Goal: Task Accomplishment & Management: Manage account settings

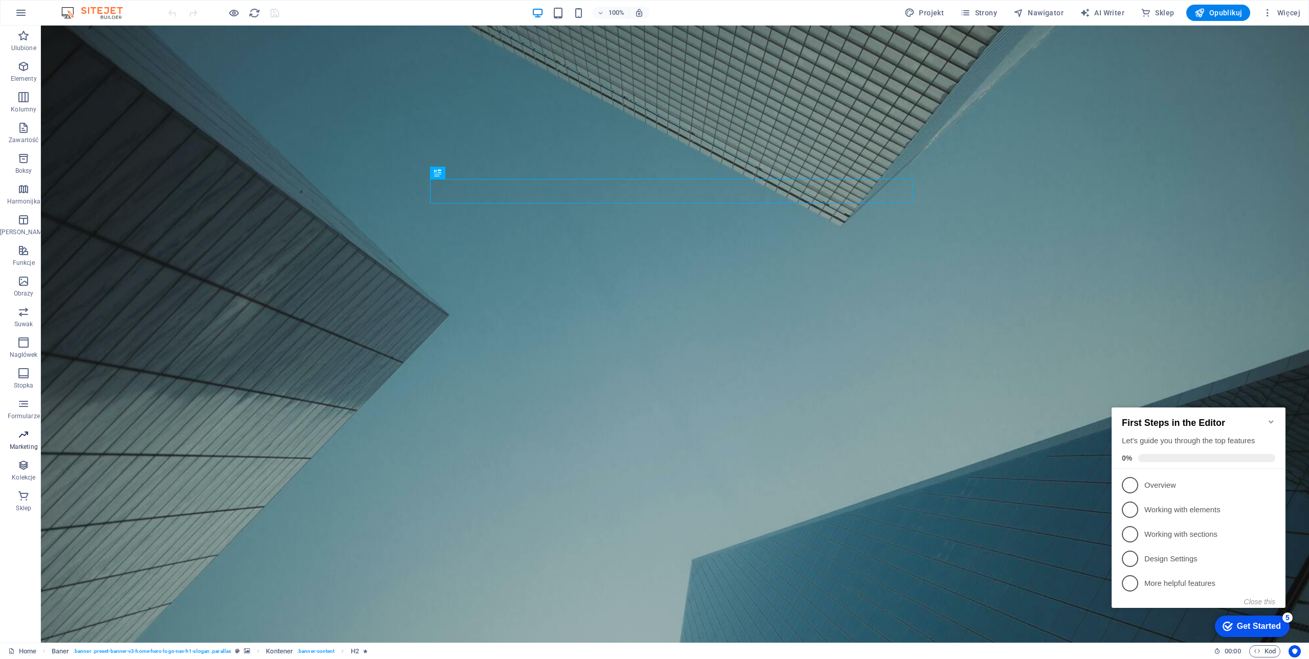
click at [23, 437] on icon "button" at bounding box center [23, 434] width 12 height 12
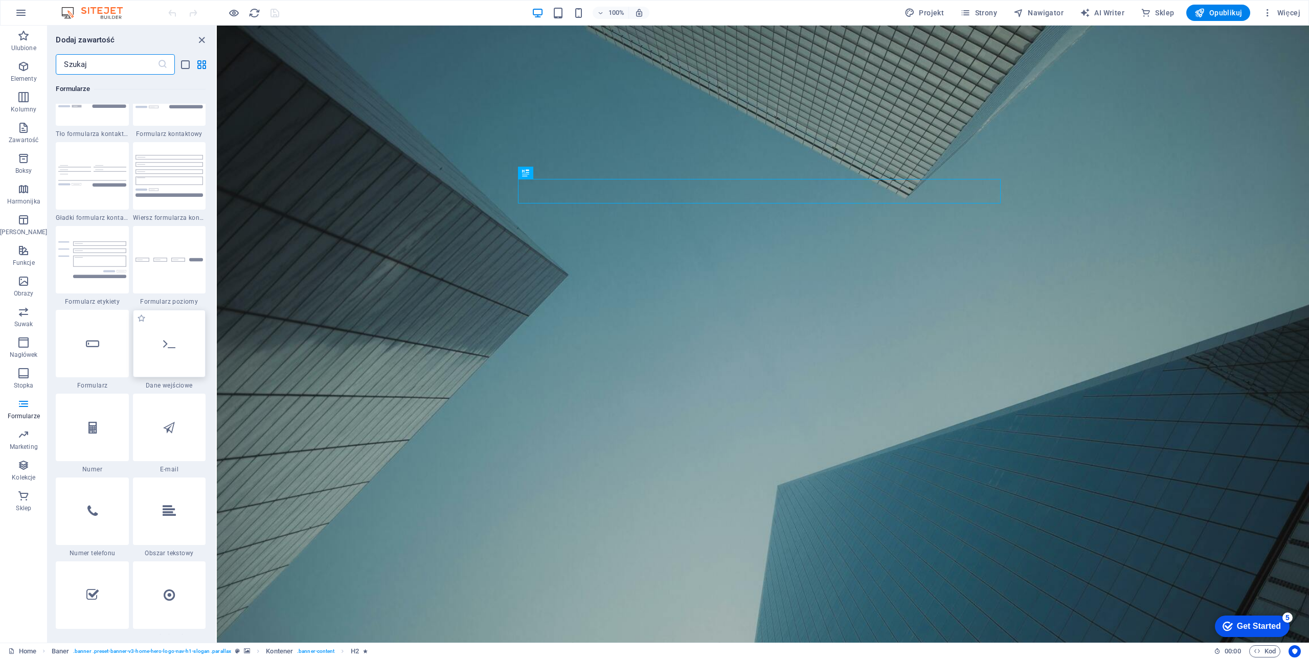
scroll to position [7254, 0]
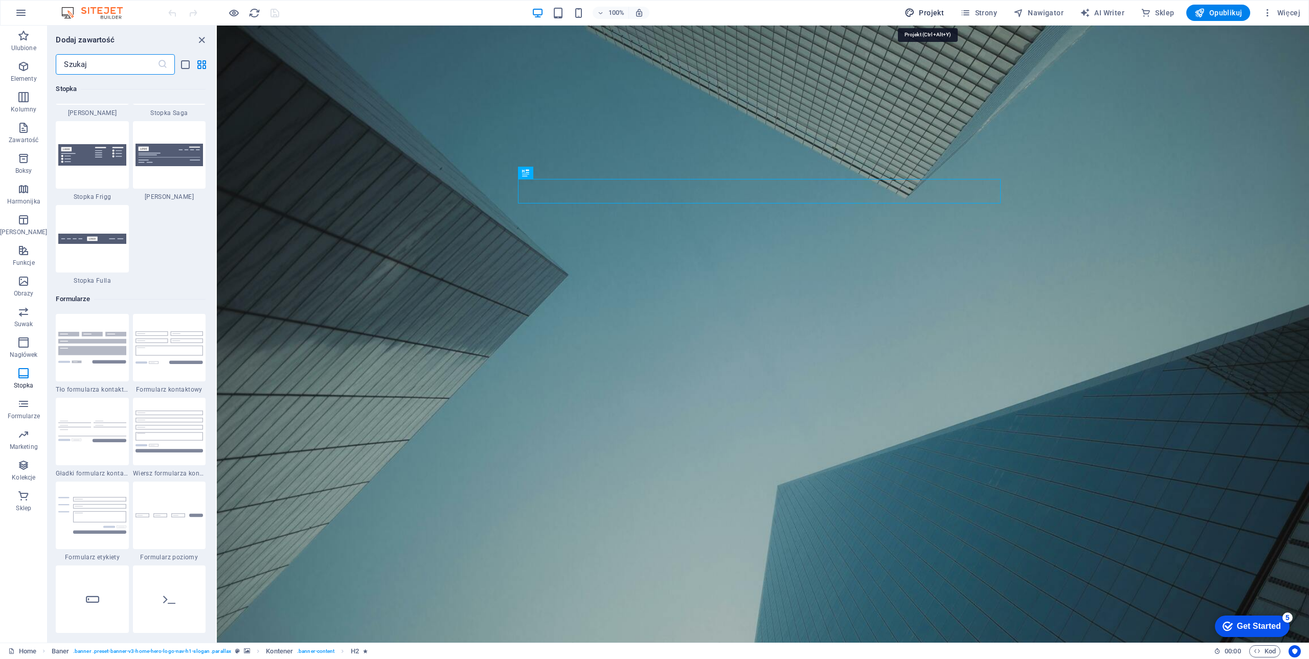
click at [925, 10] on span "Projekt" at bounding box center [923, 13] width 39 height 10
select select "px"
select select "500"
select select "px"
select select "rem"
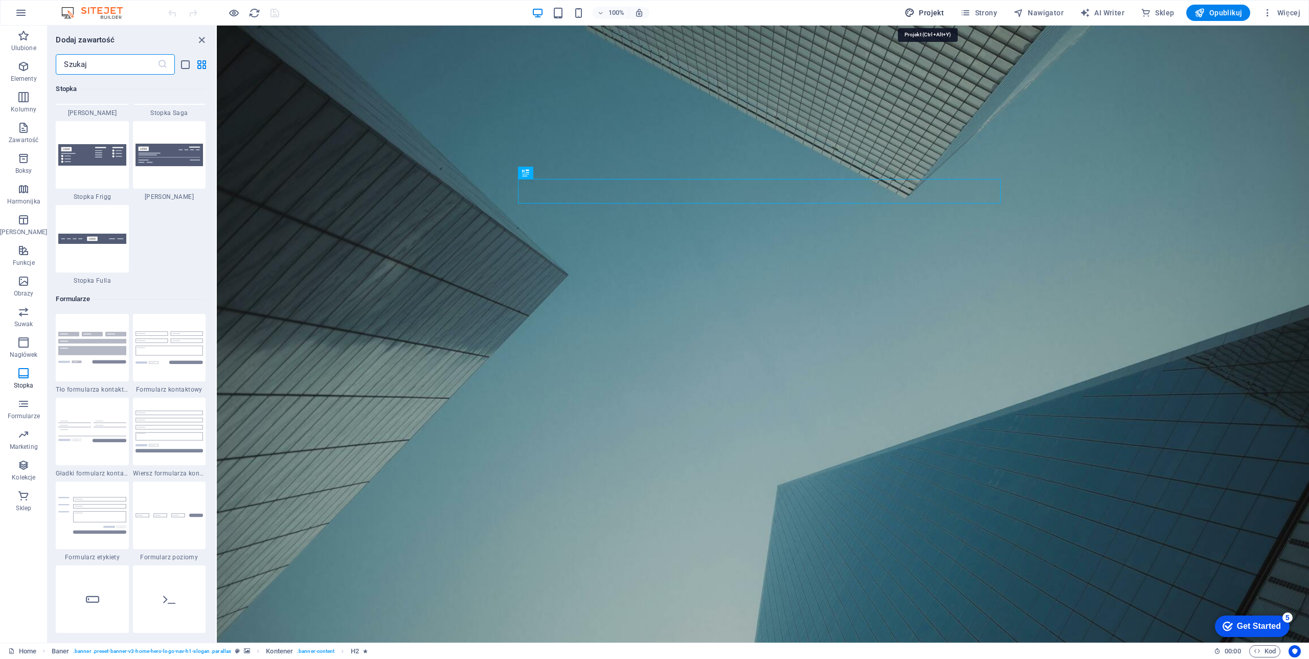
select select "200"
select select "px"
select select "rem"
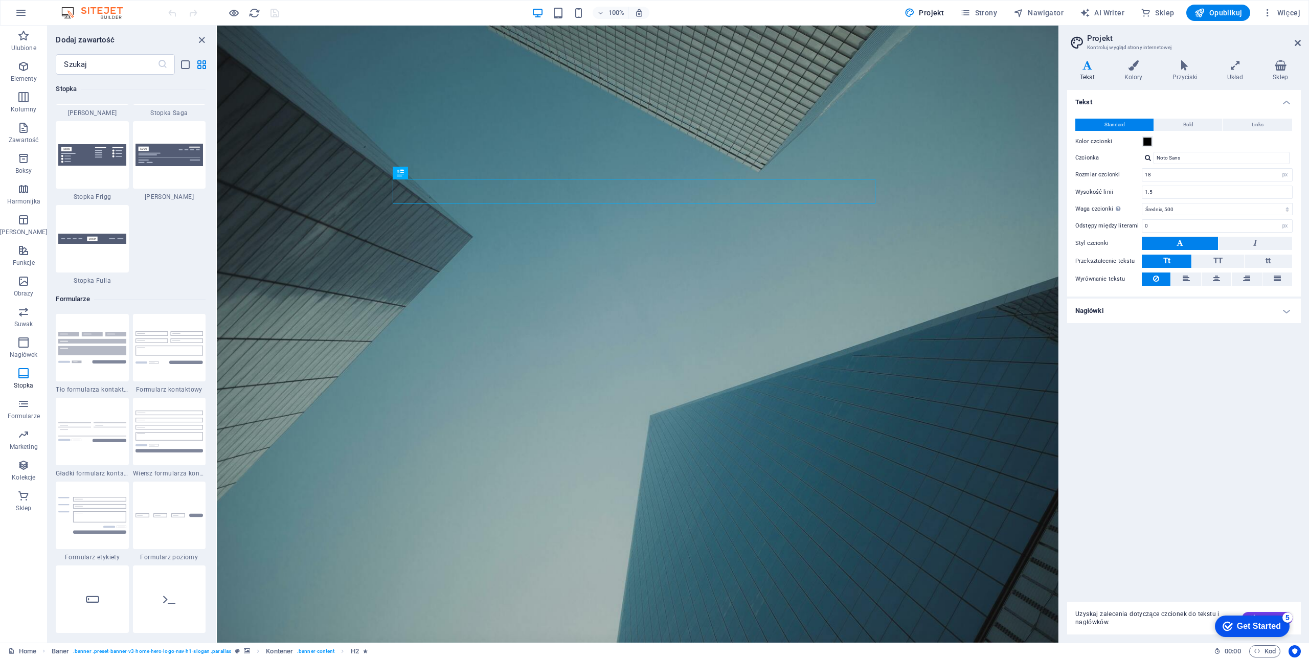
click at [1128, 313] on h4 "Nagłówki" at bounding box center [1184, 311] width 234 height 25
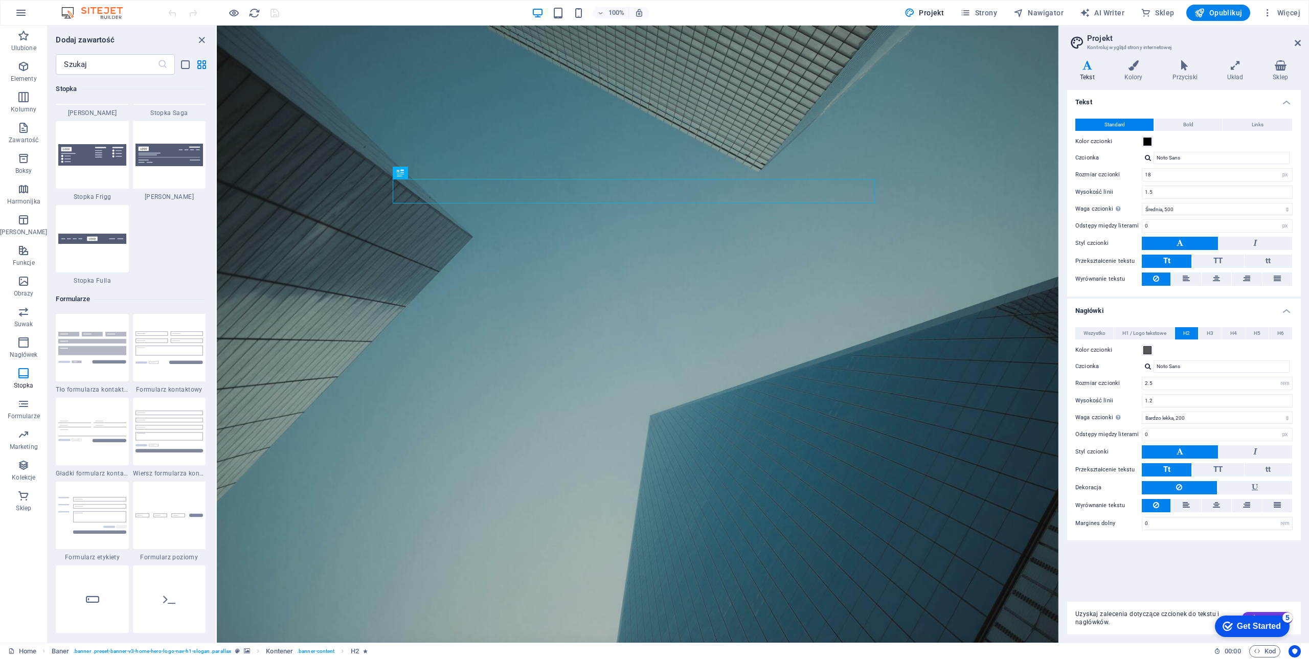
click at [1246, 626] on div "Get Started" at bounding box center [1259, 626] width 44 height 9
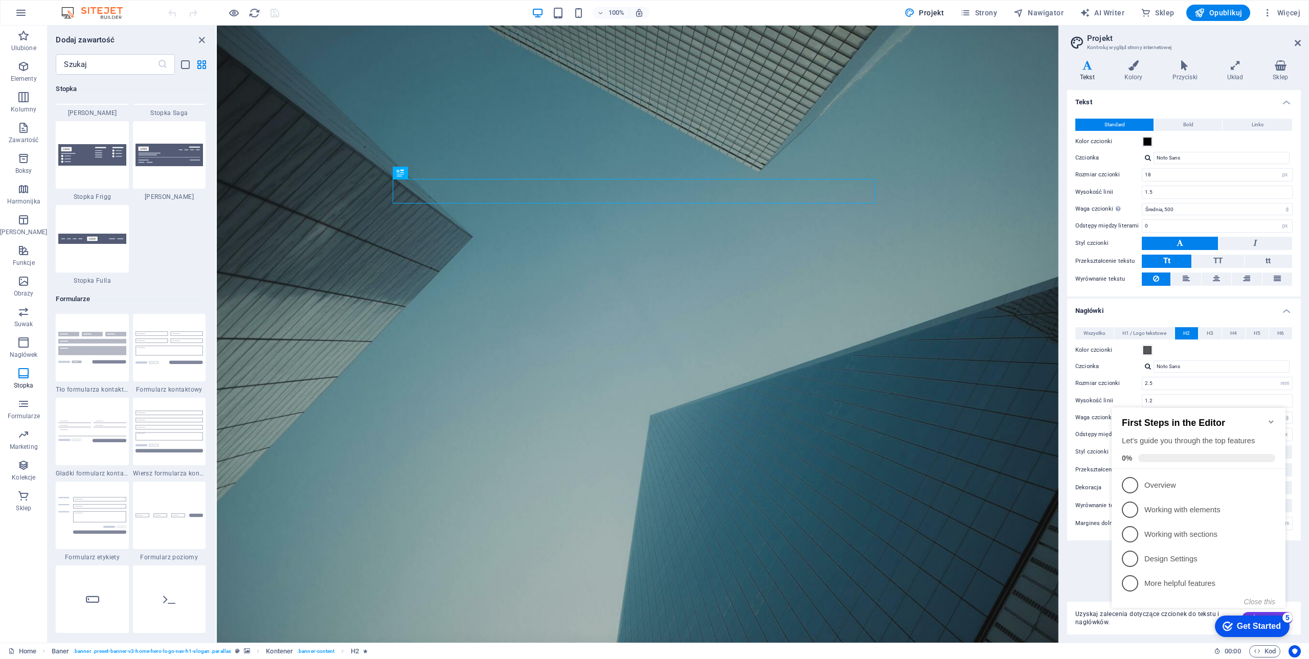
click at [1246, 626] on div "Get Started" at bounding box center [1259, 626] width 44 height 9
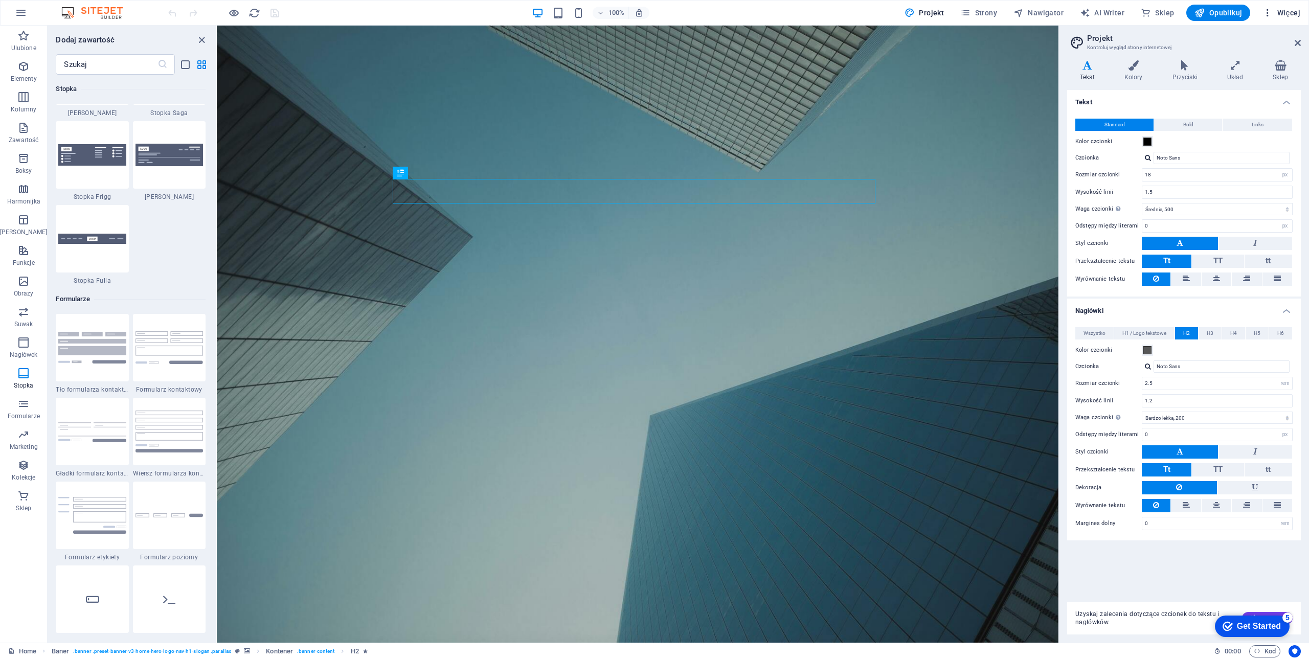
click at [1267, 13] on icon "button" at bounding box center [1267, 13] width 10 height 10
click at [1256, 34] on h6 "Ustawienia witryny" at bounding box center [1257, 39] width 72 height 12
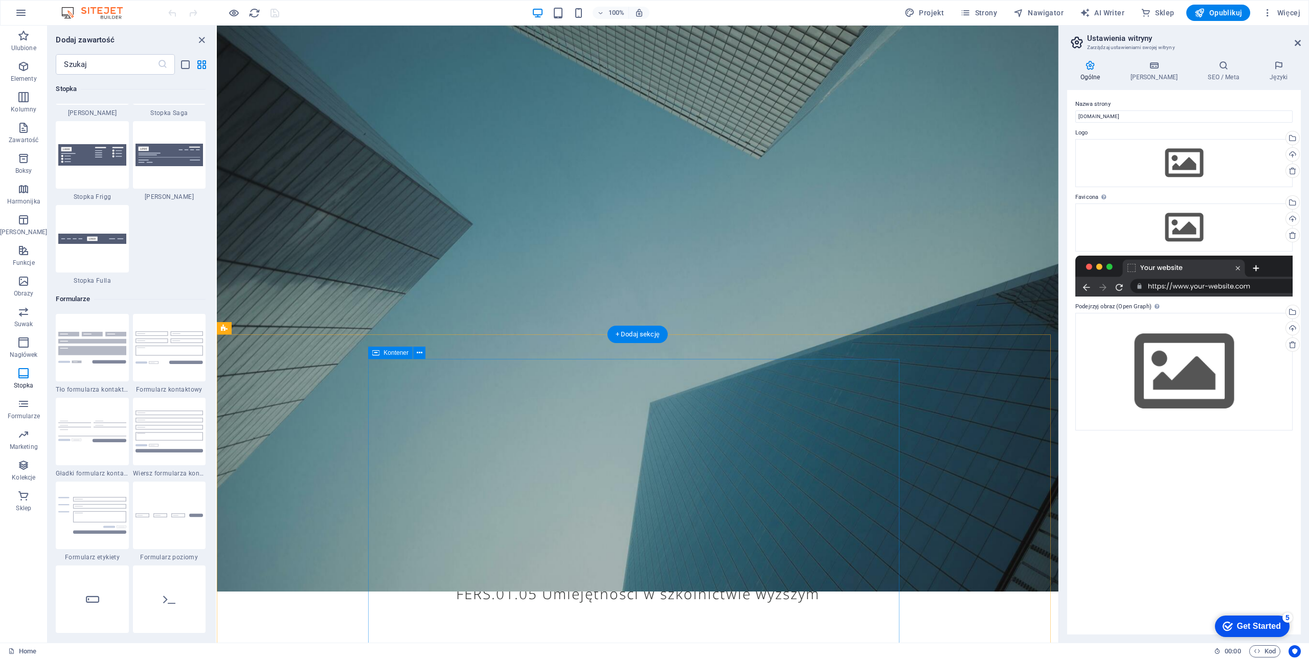
scroll to position [0, 0]
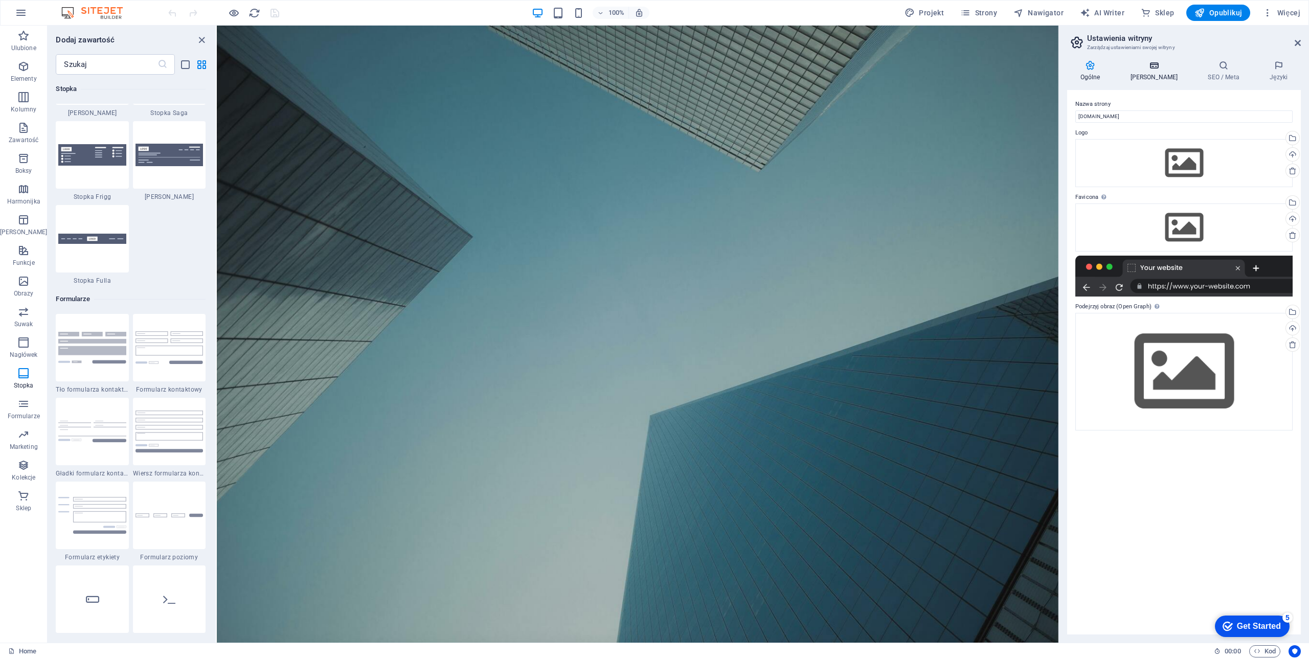
click at [1151, 66] on icon at bounding box center [1154, 65] width 74 height 10
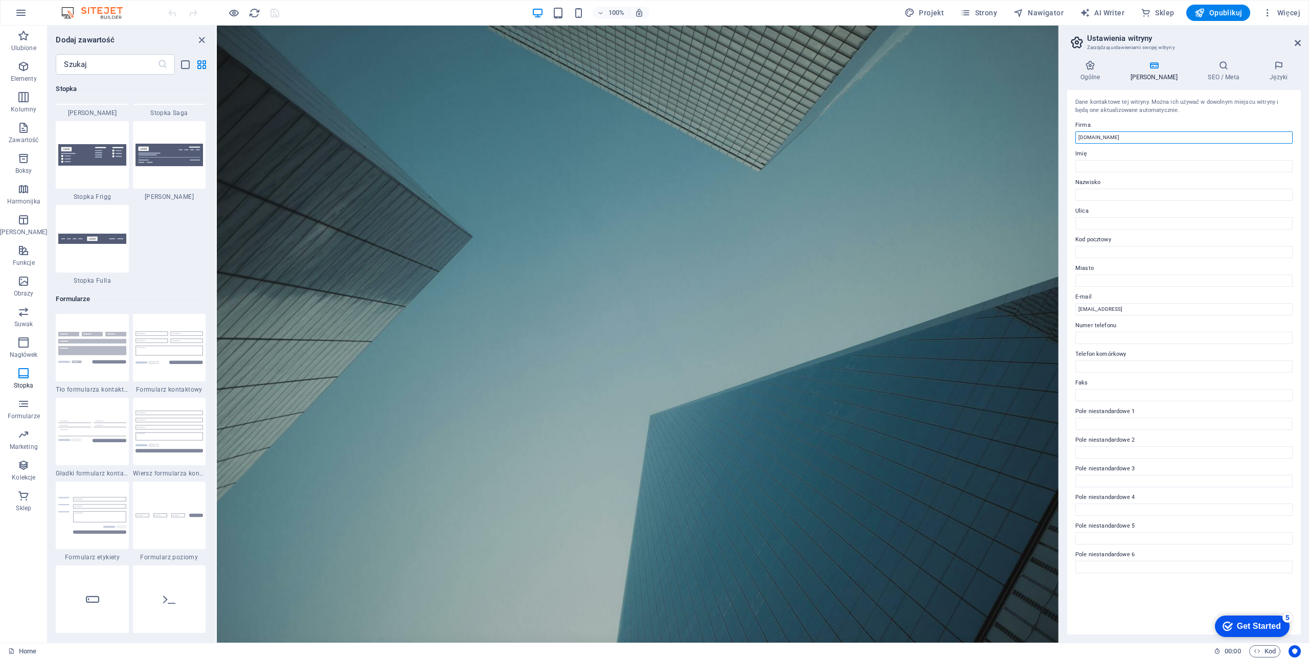
drag, startPoint x: 1342, startPoint y: 162, endPoint x: 991, endPoint y: 146, distance: 351.1
type input "Regionalna [MEDICAL_DATA] Gospodarcza w [GEOGRAPHIC_DATA] - strona projektów Un…"
click at [1208, 67] on icon at bounding box center [1224, 65] width 58 height 10
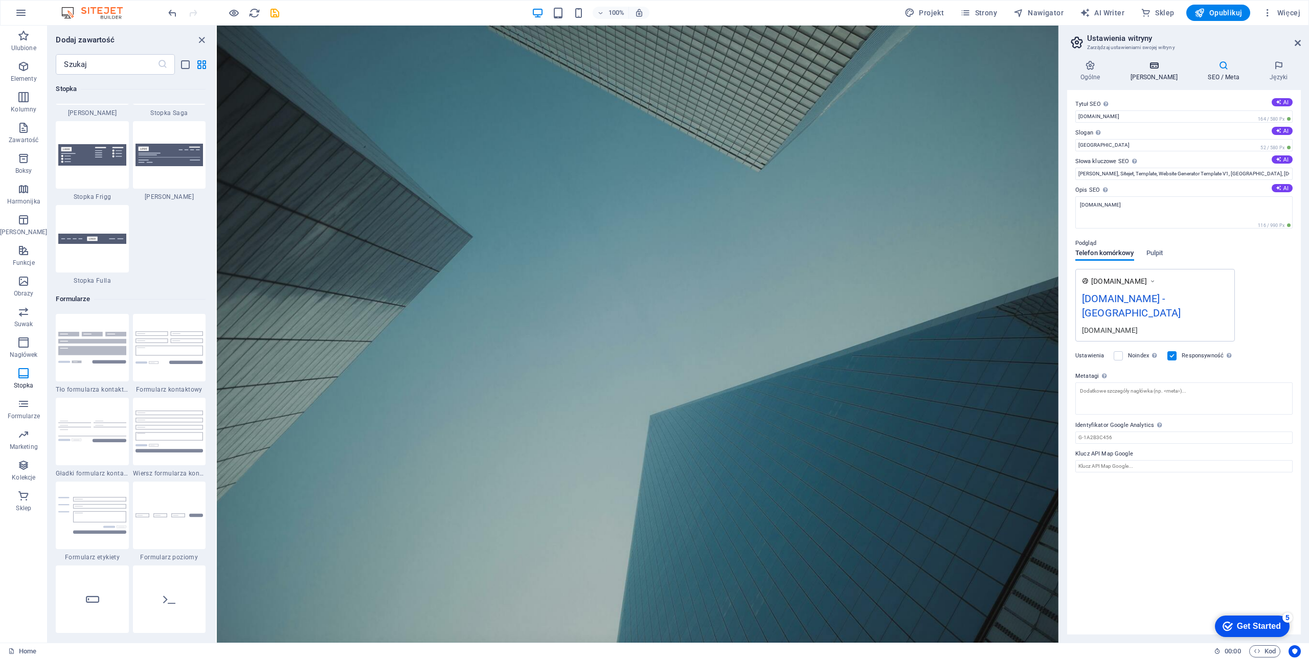
click at [1155, 69] on icon at bounding box center [1154, 65] width 74 height 10
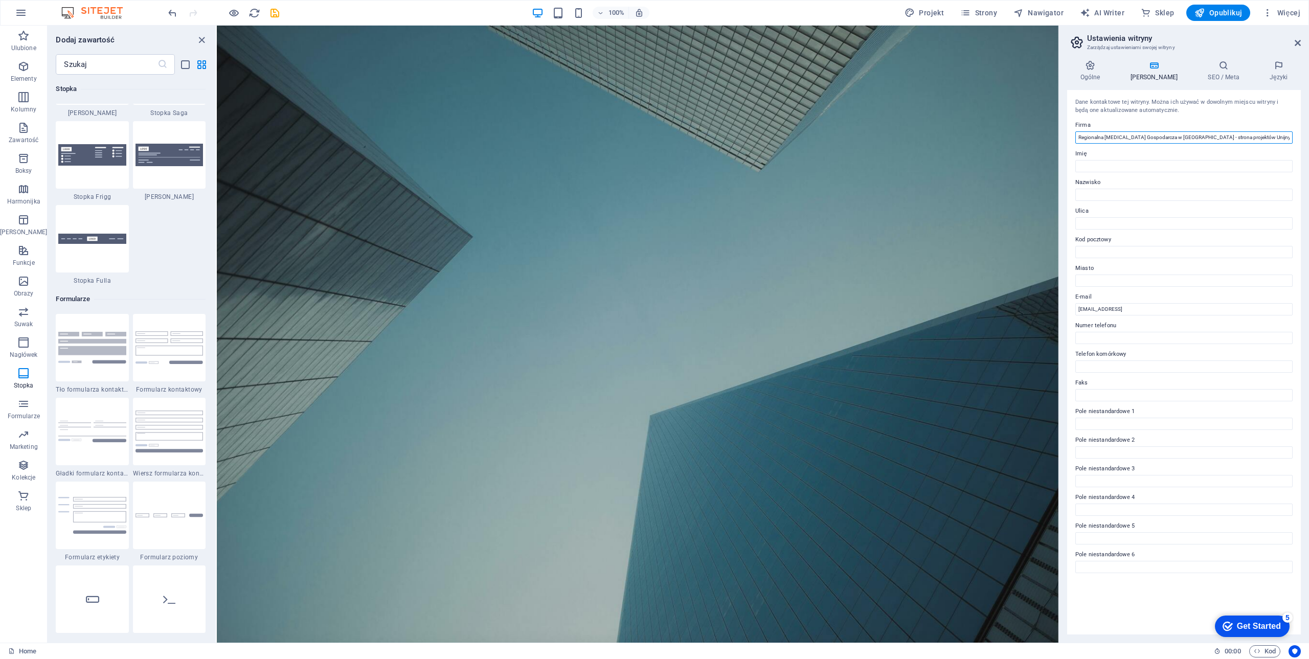
drag, startPoint x: 1448, startPoint y: 163, endPoint x: 1036, endPoint y: 142, distance: 412.1
click at [1209, 71] on h4 "SEO / Meta" at bounding box center [1226, 70] width 62 height 21
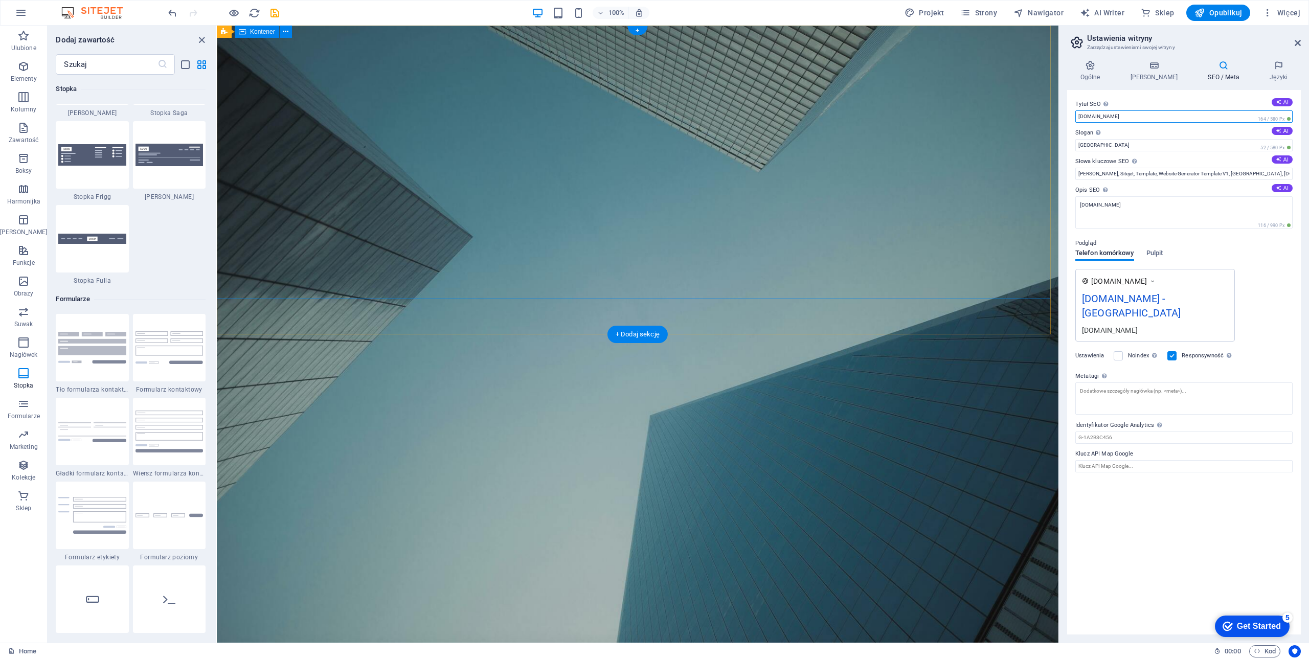
drag, startPoint x: 1278, startPoint y: 147, endPoint x: 982, endPoint y: 129, distance: 296.0
paste input "Regionalna [MEDICAL_DATA] Gospodarcza w [GEOGRAPHIC_DATA] - strona projektów Un…"
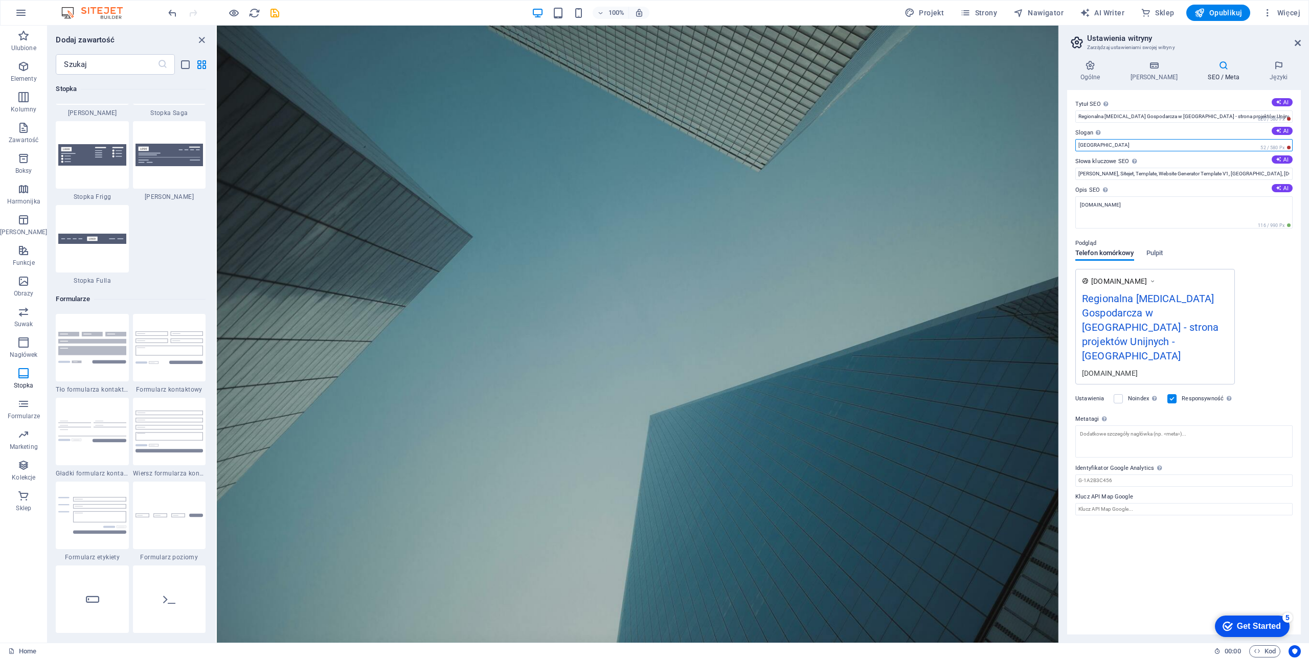
click at [1102, 143] on input "Berlin" at bounding box center [1183, 145] width 217 height 12
drag, startPoint x: 1171, startPoint y: 116, endPoint x: 1236, endPoint y: 115, distance: 65.5
click at [1236, 115] on input "Regionalna [MEDICAL_DATA] Gospodarcza w [GEOGRAPHIC_DATA] - strona projektów Un…" at bounding box center [1183, 116] width 217 height 12
type input "Regionalna [MEDICAL_DATA] Gospodarcza w [GEOGRAPHIC_DATA]"
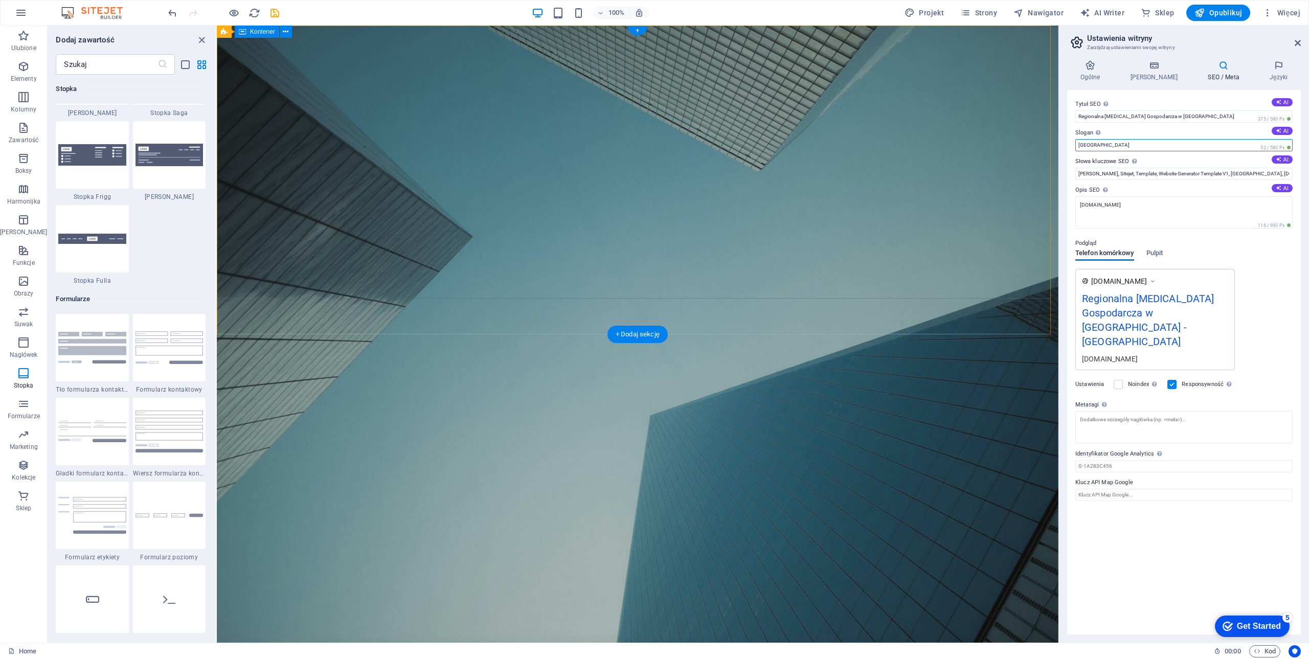
drag, startPoint x: 1319, startPoint y: 169, endPoint x: 1046, endPoint y: 147, distance: 273.4
paste input "- strona projektów Unijnych"
type input "- strona projektów Unijnych"
click at [1132, 174] on input "Williams, Sitejet, Template, Website Generator Template V1, Berlin, projekt.rig…" at bounding box center [1183, 174] width 217 height 12
click at [1280, 160] on icon at bounding box center [1278, 159] width 6 height 6
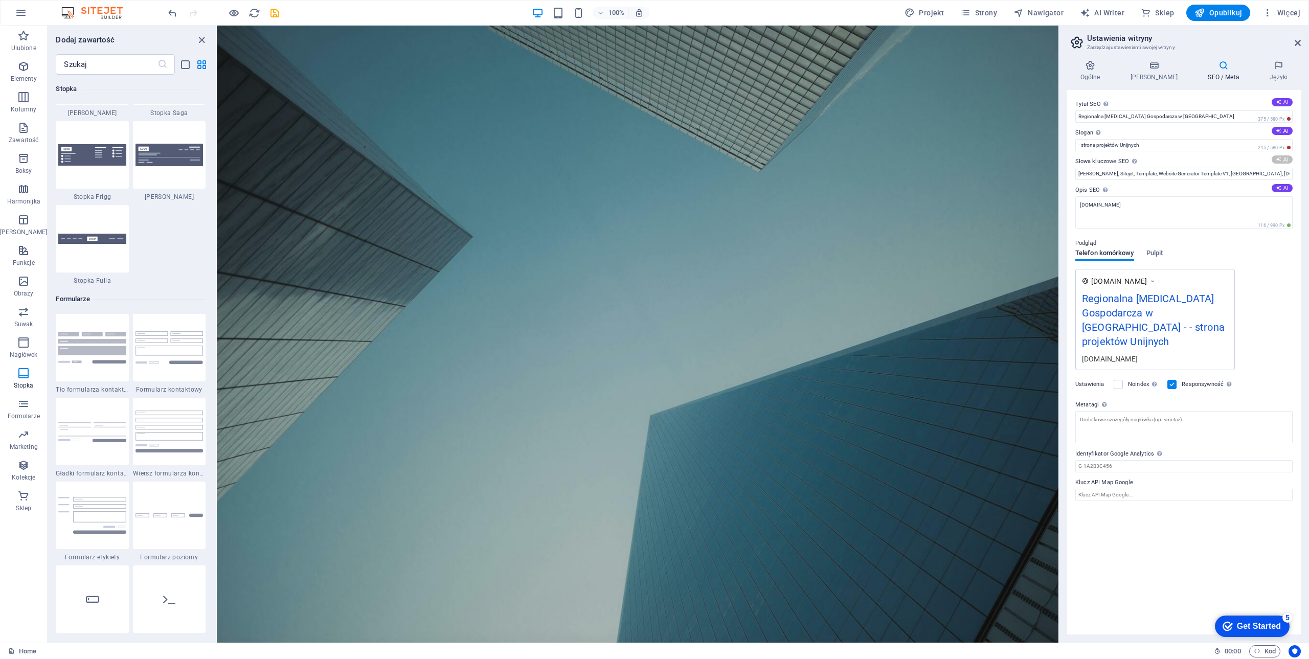
type input "UMCS job market program, digital skills training, higher education competencies…"
drag, startPoint x: 1350, startPoint y: 230, endPoint x: 1030, endPoint y: 202, distance: 321.7
paste textarea "- strona projektów Unijnych"
drag, startPoint x: 1298, startPoint y: 230, endPoint x: 922, endPoint y: 212, distance: 377.2
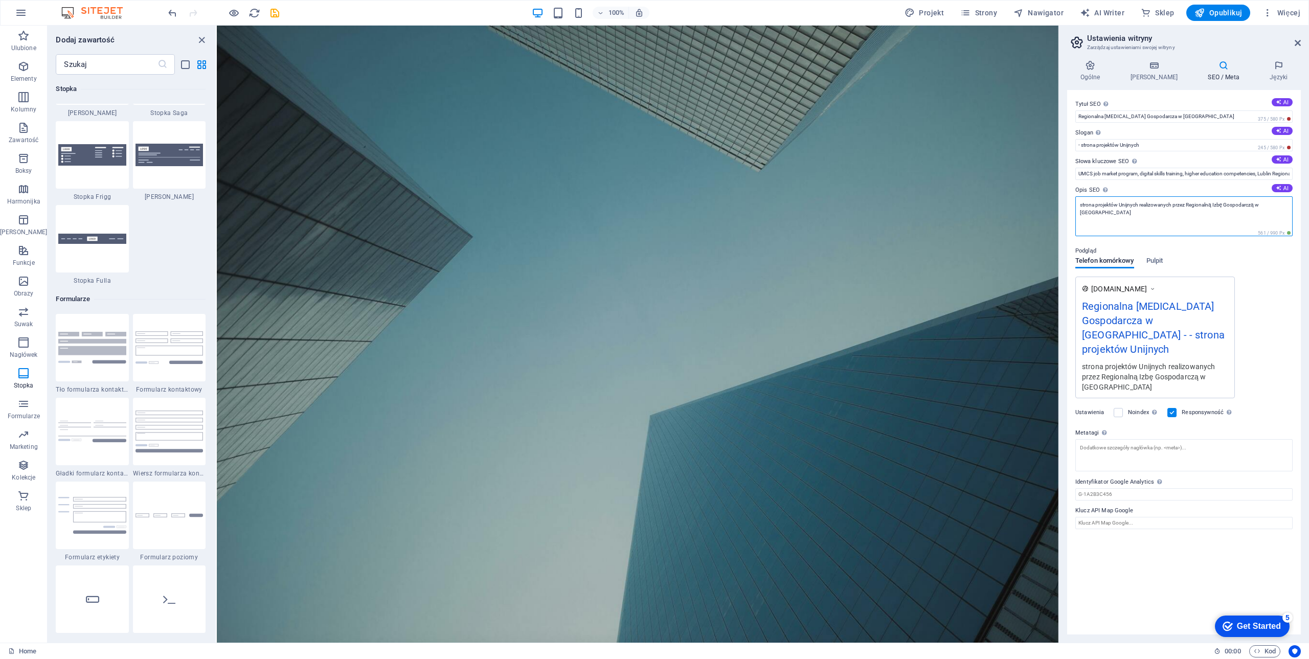
type textarea "strona projektów Unijnych realizowanych przez Regionalną Izbę Gospodarczą w Lub…"
click at [1212, 70] on icon at bounding box center [1224, 65] width 58 height 10
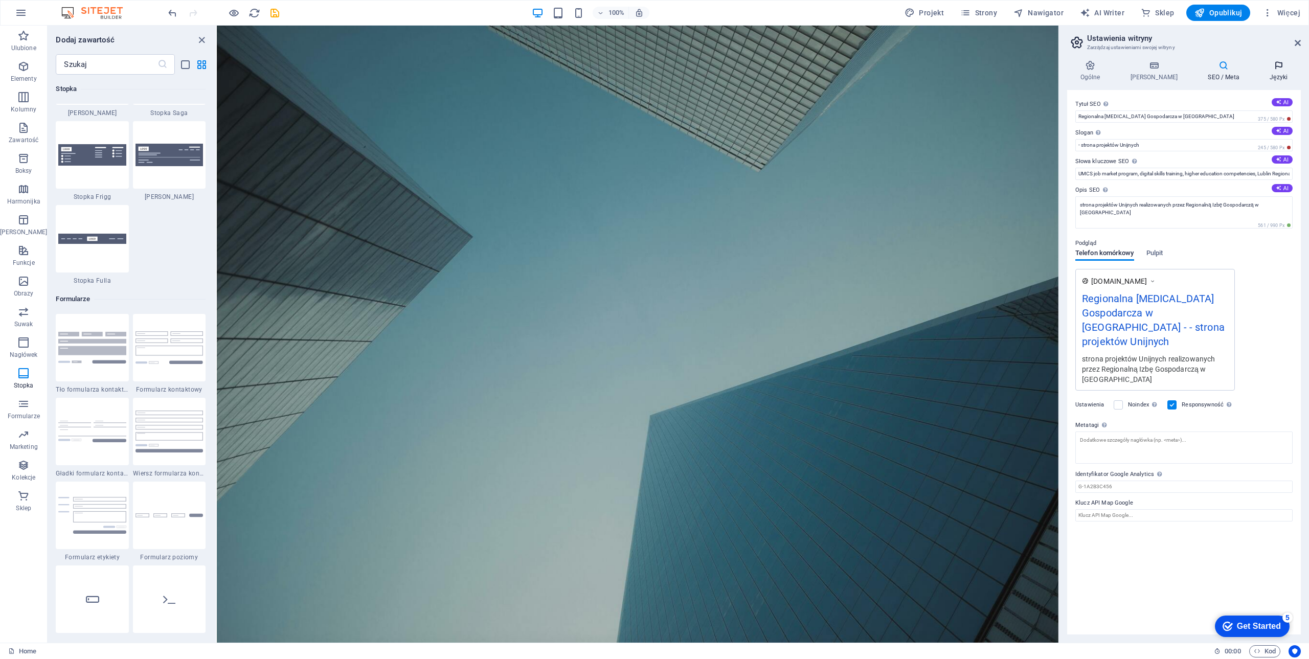
click at [1273, 70] on icon at bounding box center [1278, 65] width 44 height 10
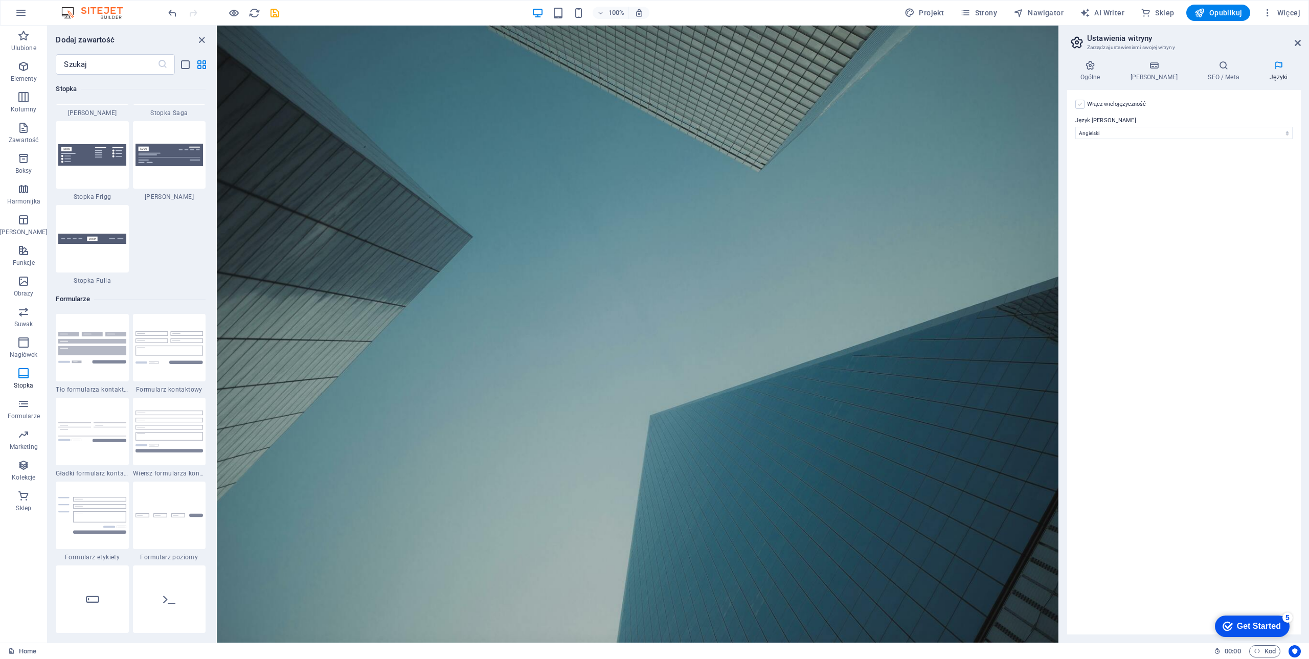
click at [1080, 106] on label at bounding box center [1079, 104] width 9 height 9
click at [0, 0] on input "Włącz wielojęzyczność Aby wyłączyć wielojęzyczność, usuń wszystkie języki, aż p…" at bounding box center [0, 0] width 0 height 0
select select
click at [1081, 103] on label at bounding box center [1079, 104] width 9 height 9
click at [0, 0] on input "Włącz wielojęzyczność Aby wyłączyć wielojęzyczność, usuń wszystkie języki, aż p…" at bounding box center [0, 0] width 0 height 0
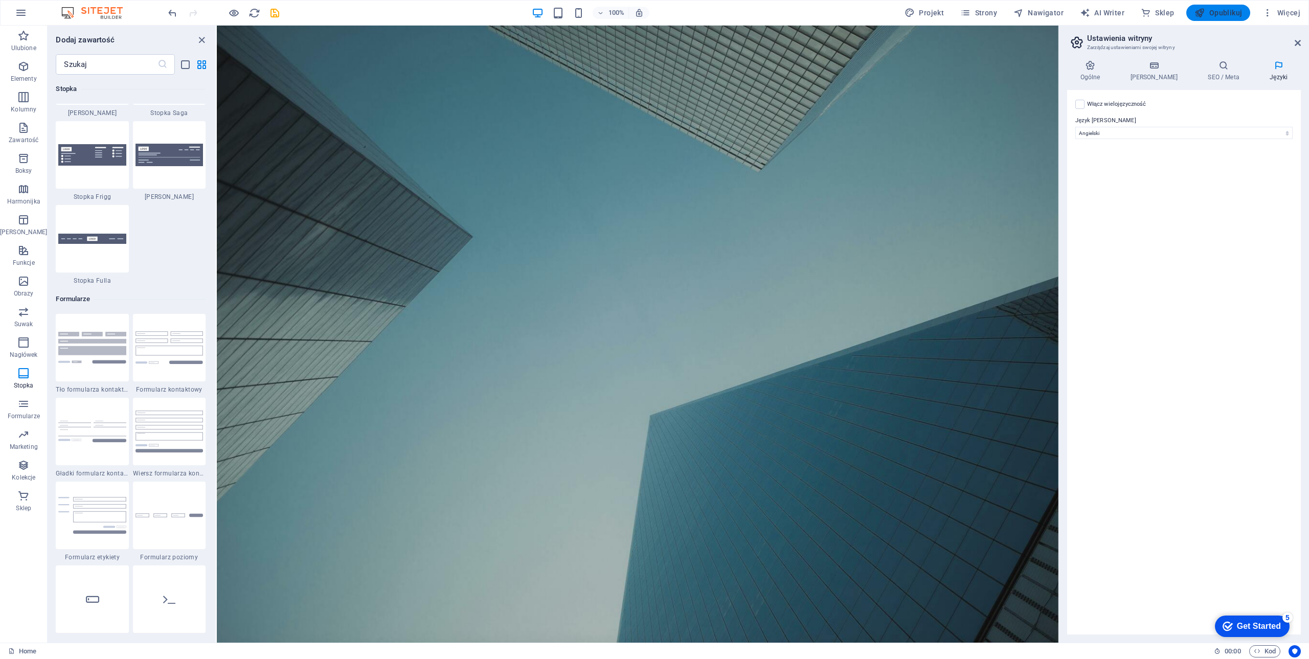
click at [1215, 14] on span "Opublikuj" at bounding box center [1218, 13] width 48 height 10
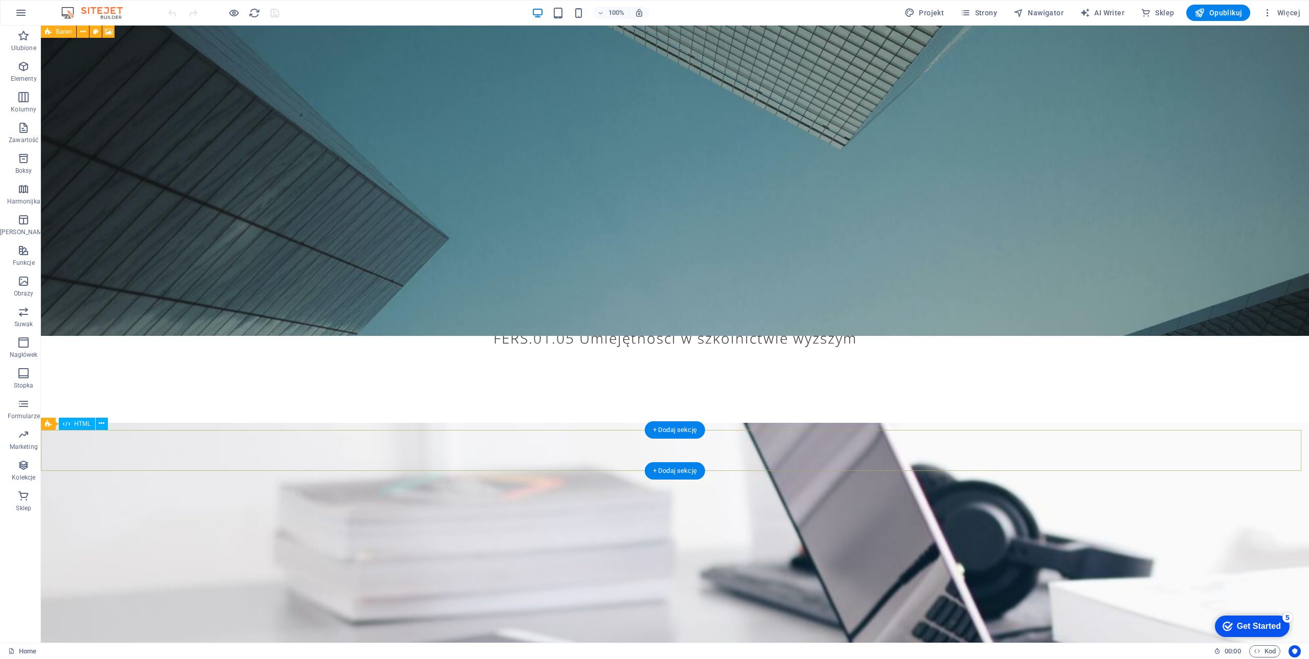
scroll to position [511, 0]
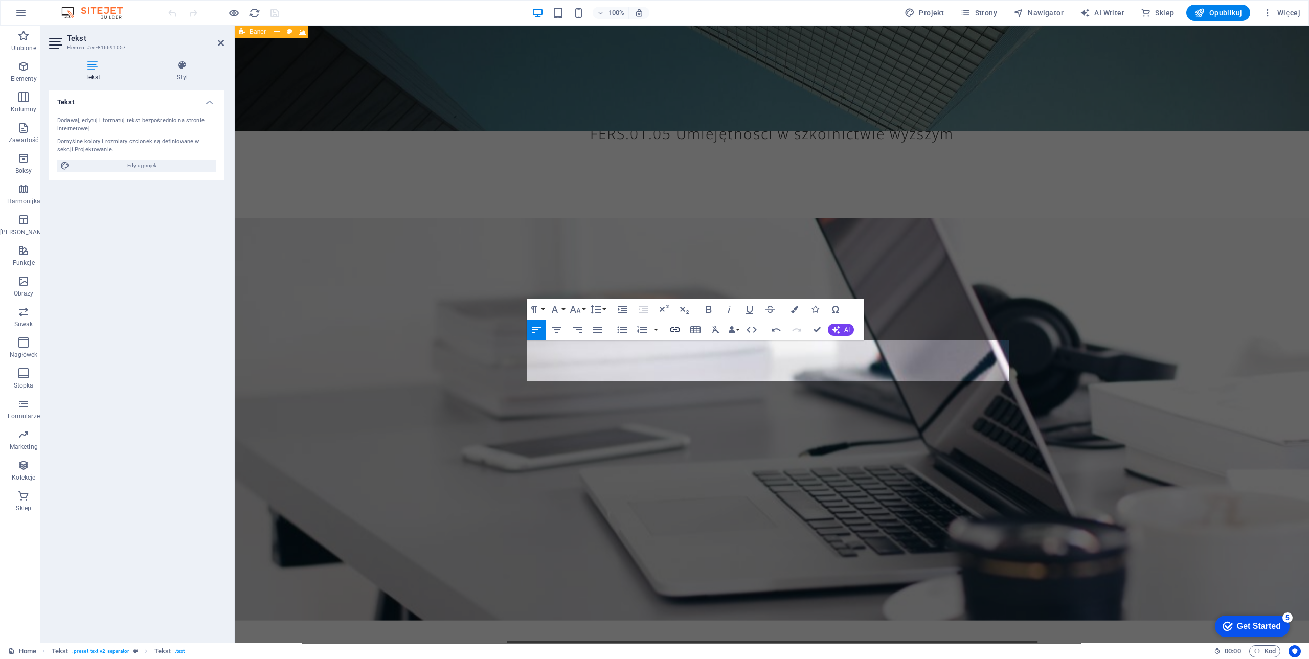
click at [676, 329] on icon "button" at bounding box center [675, 330] width 12 height 12
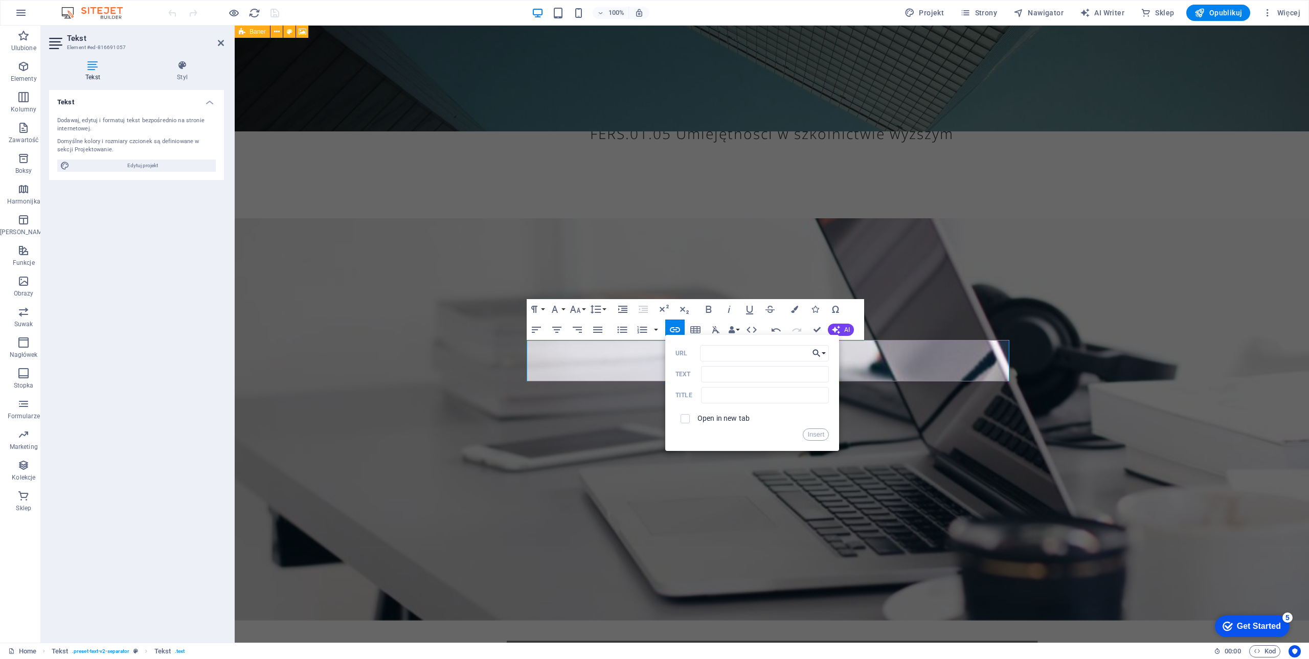
click at [822, 354] on button "Choose Link" at bounding box center [818, 353] width 19 height 16
click at [782, 427] on p "Wybierz plik ..." at bounding box center [788, 432] width 60 height 15
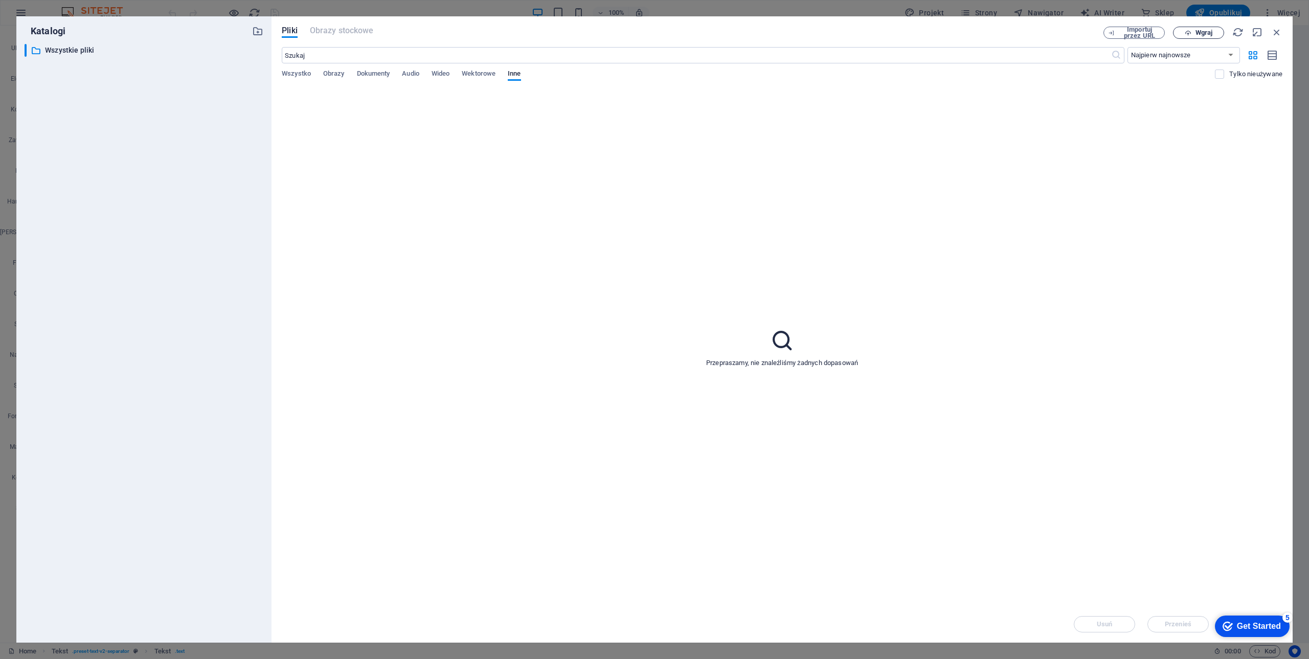
click at [1209, 31] on span "Wgraj" at bounding box center [1203, 33] width 17 height 6
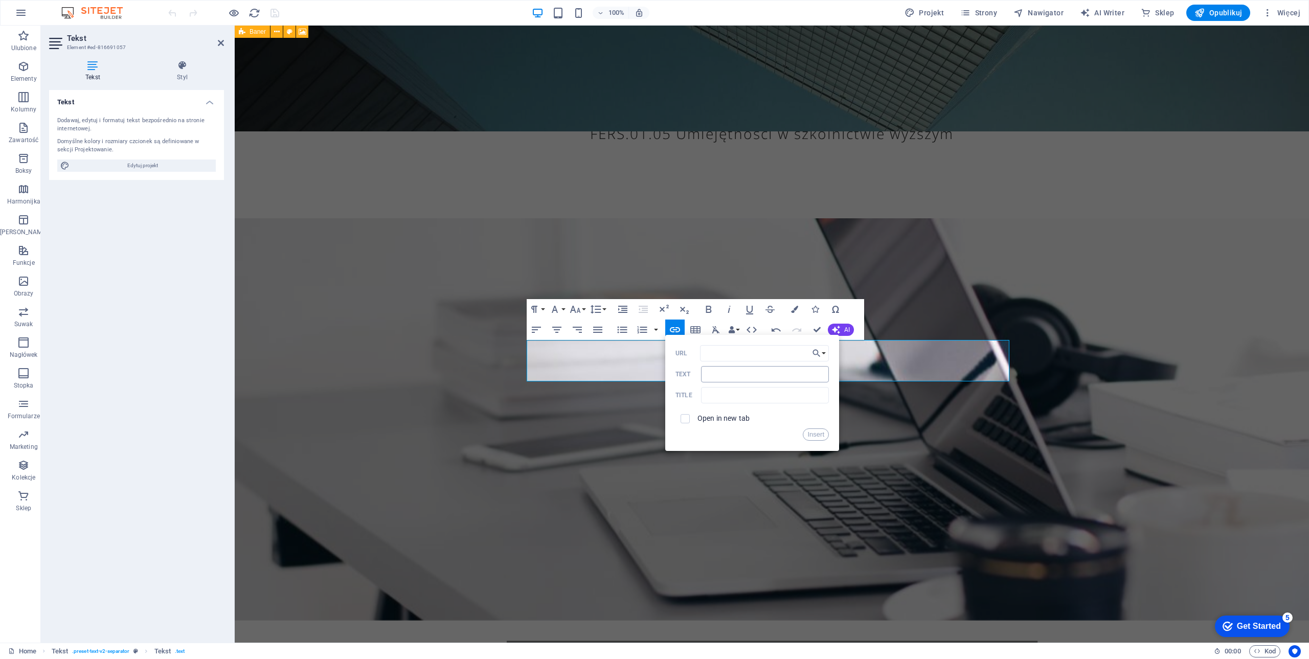
click at [745, 375] on input "Text" at bounding box center [765, 374] width 128 height 16
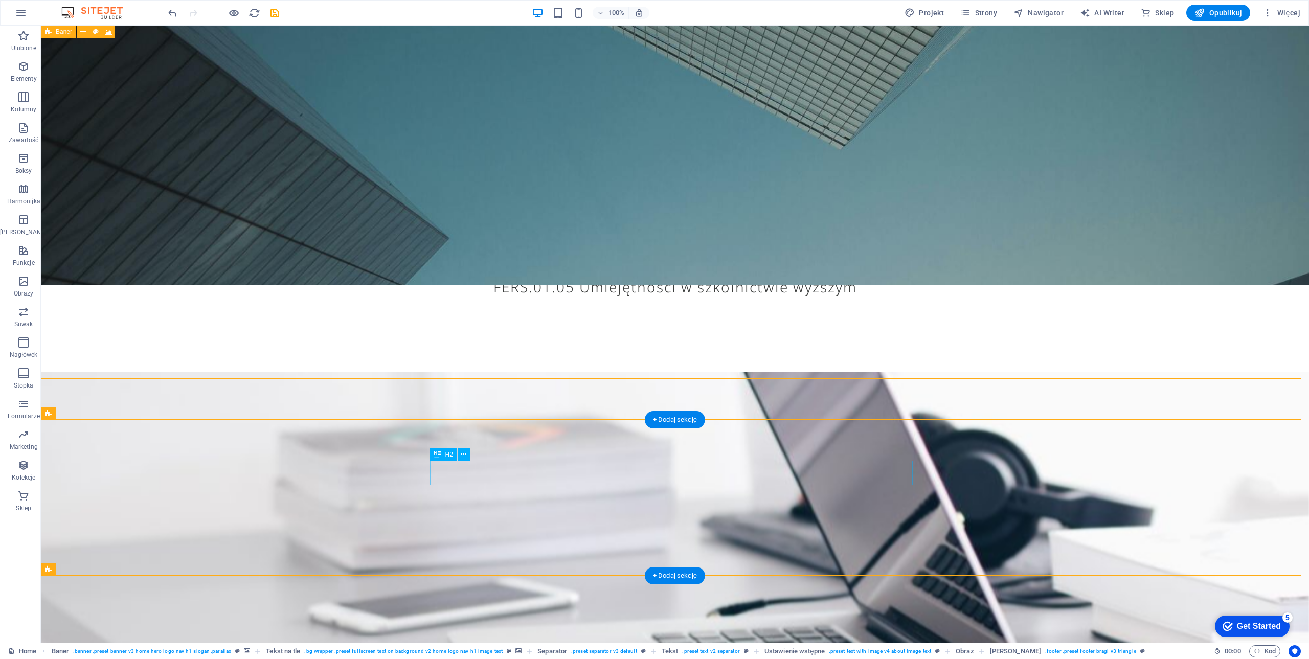
scroll to position [562, 0]
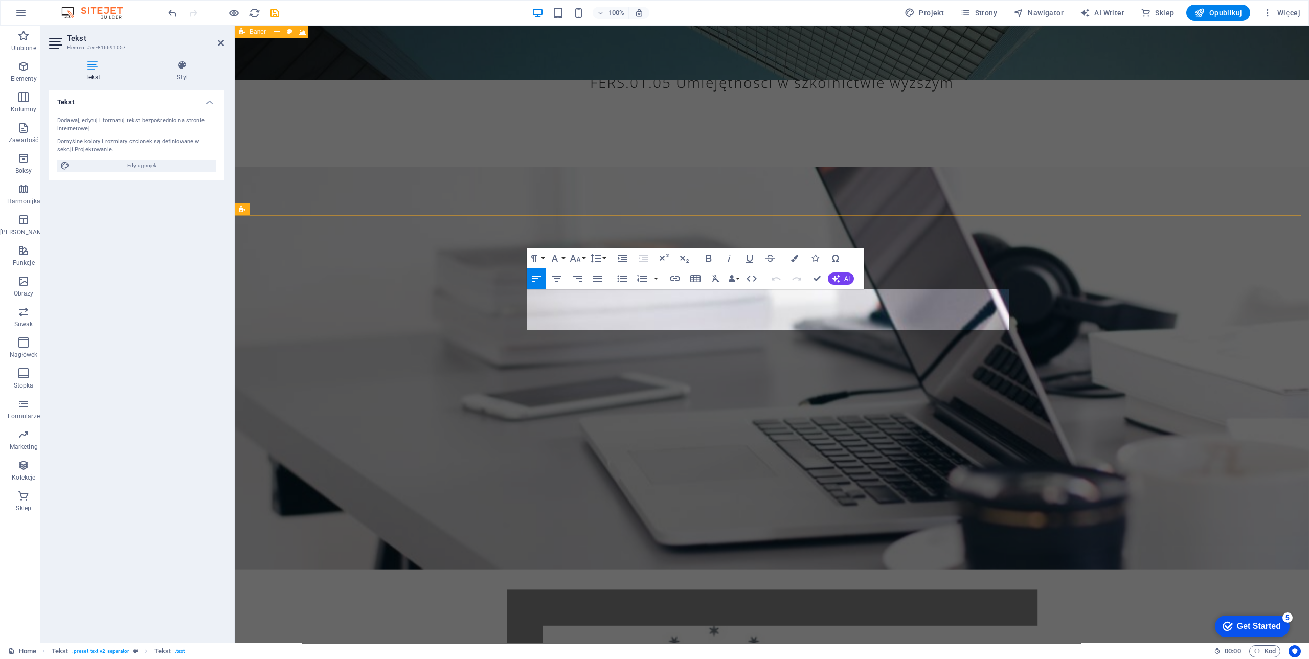
click at [673, 276] on icon "button" at bounding box center [675, 278] width 10 height 5
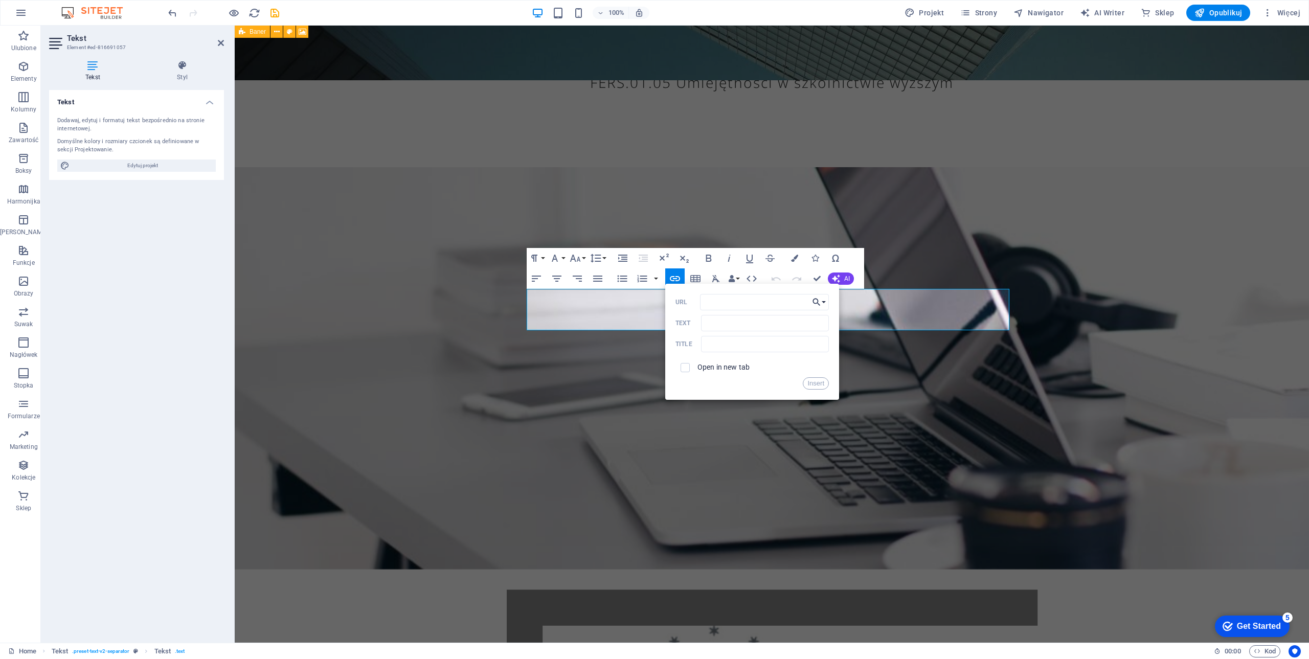
click at [824, 302] on button "Choose Link" at bounding box center [818, 302] width 19 height 16
click at [796, 381] on p "Wybierz plik ..." at bounding box center [788, 381] width 60 height 15
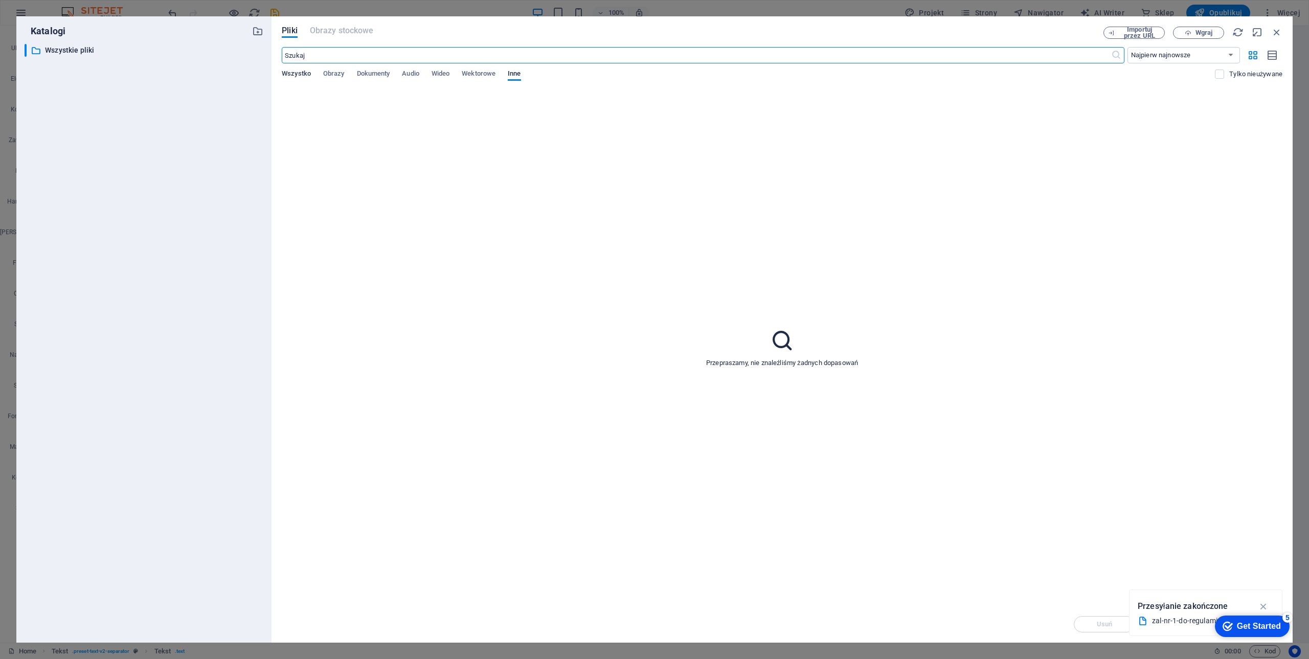
click at [290, 74] on span "Wszystko" at bounding box center [296, 74] width 29 height 14
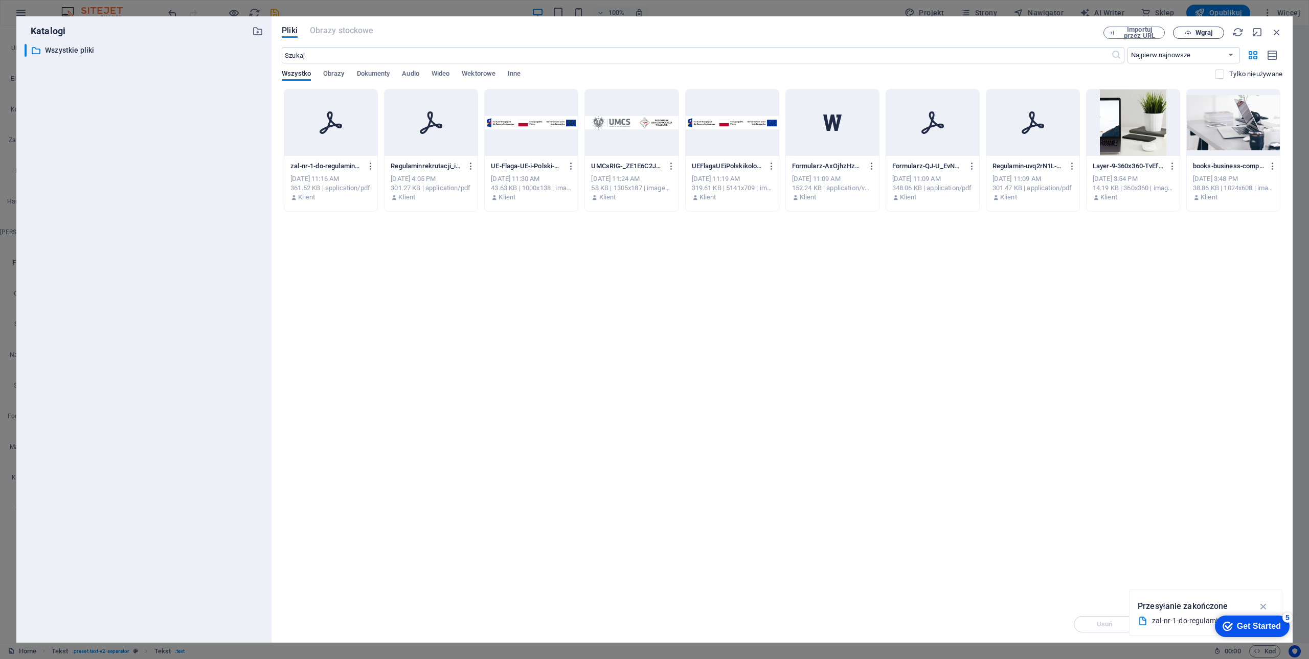
click at [1201, 32] on span "Wgraj" at bounding box center [1203, 33] width 17 height 6
click at [336, 127] on icon at bounding box center [330, 122] width 25 height 25
click at [1263, 606] on icon "button" at bounding box center [1264, 606] width 12 height 11
click at [1173, 623] on span "Przenieś" at bounding box center [1178, 624] width 27 height 6
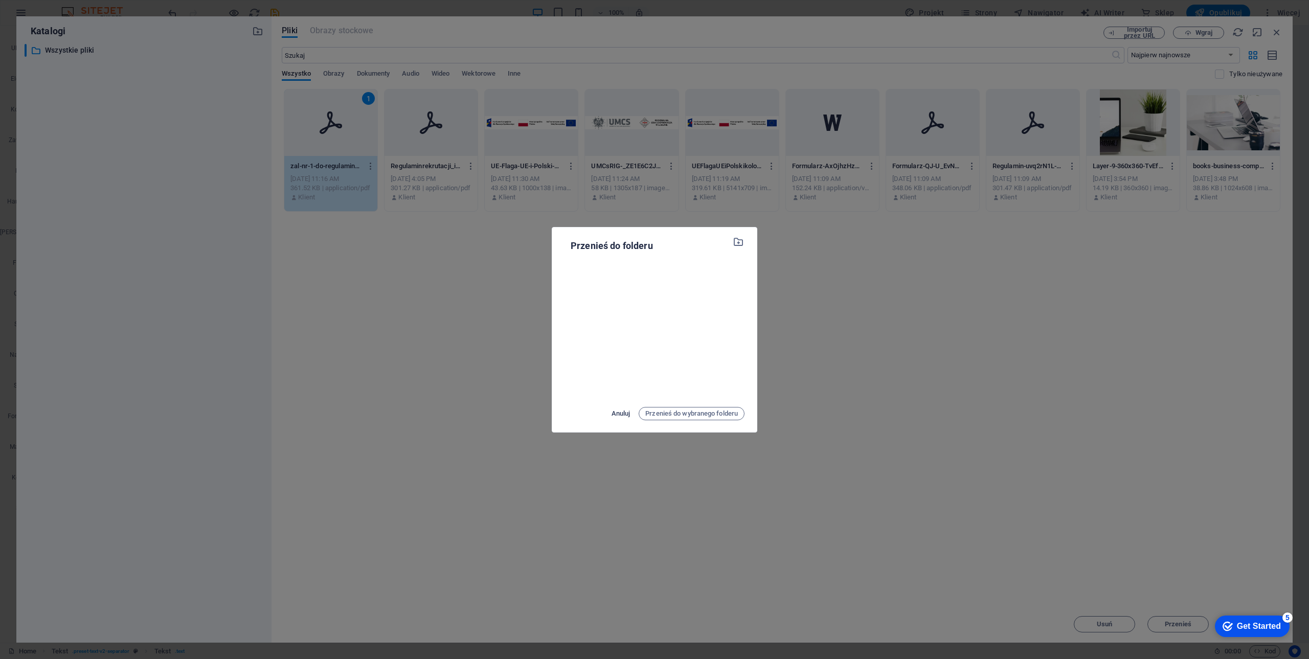
click at [613, 415] on span "Anuluj" at bounding box center [620, 413] width 19 height 12
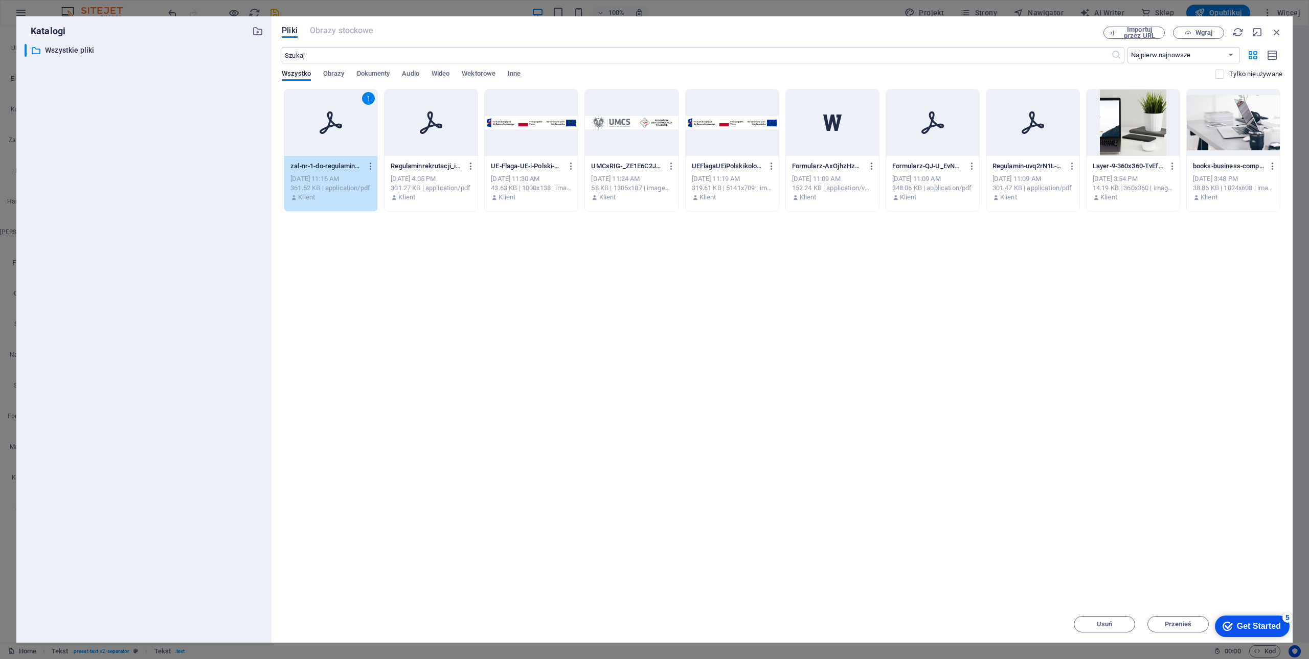
click at [1087, 526] on div "Upuść pliki tutaj, aby natychmiast je przesłać 1 zal-nr-1-do-regulaminu-q-4PyzV…" at bounding box center [782, 347] width 1000 height 517
click at [330, 128] on icon at bounding box center [330, 122] width 25 height 25
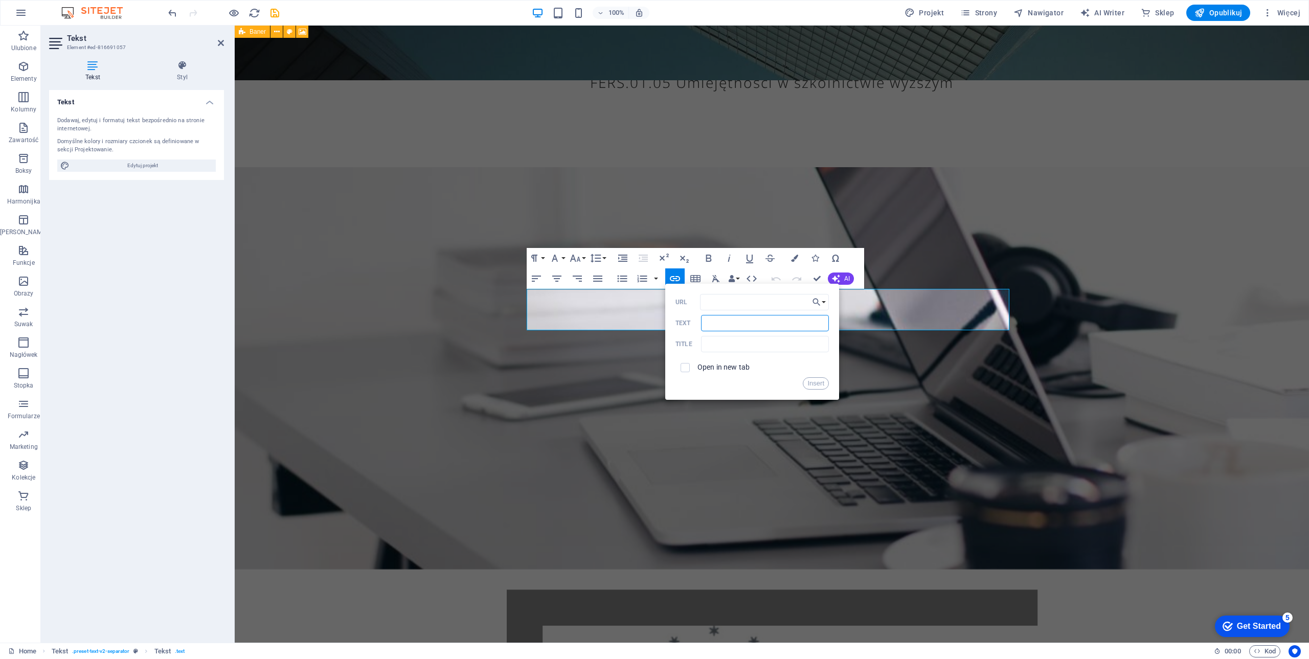
click at [730, 321] on input "Text" at bounding box center [765, 323] width 128 height 16
drag, startPoint x: 949, startPoint y: 349, endPoint x: 887, endPoint y: 334, distance: 63.7
click at [716, 321] on input "Text" at bounding box center [765, 323] width 128 height 16
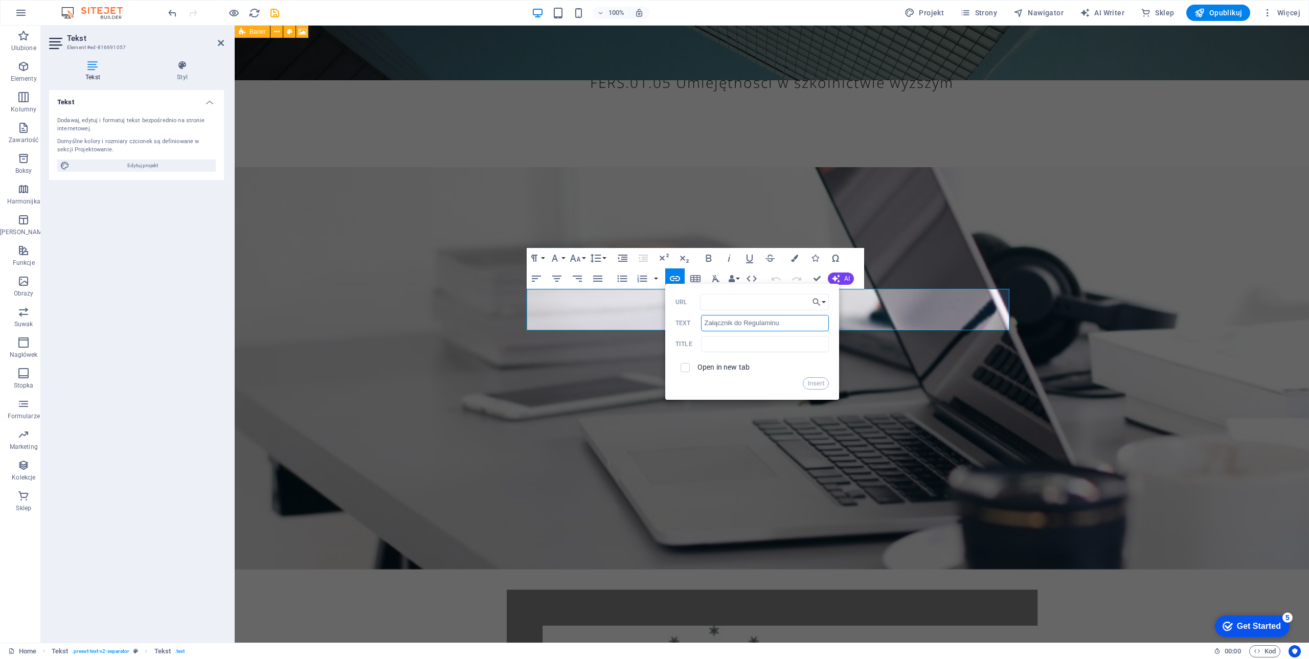
click at [731, 321] on input "Załącznik do Regulaminu" at bounding box center [765, 323] width 128 height 16
type input "Załącznik 1 do Regulaminu"
click at [816, 382] on button "Insert" at bounding box center [816, 383] width 26 height 12
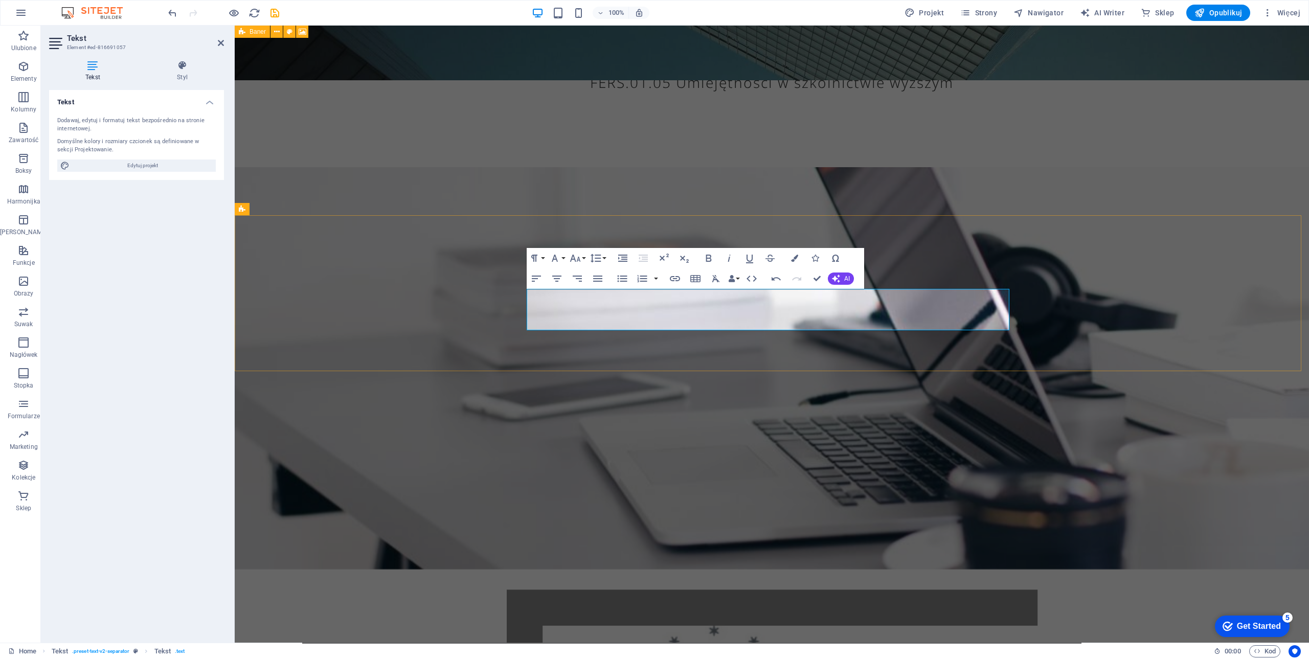
click at [675, 277] on icon "button" at bounding box center [675, 278] width 12 height 12
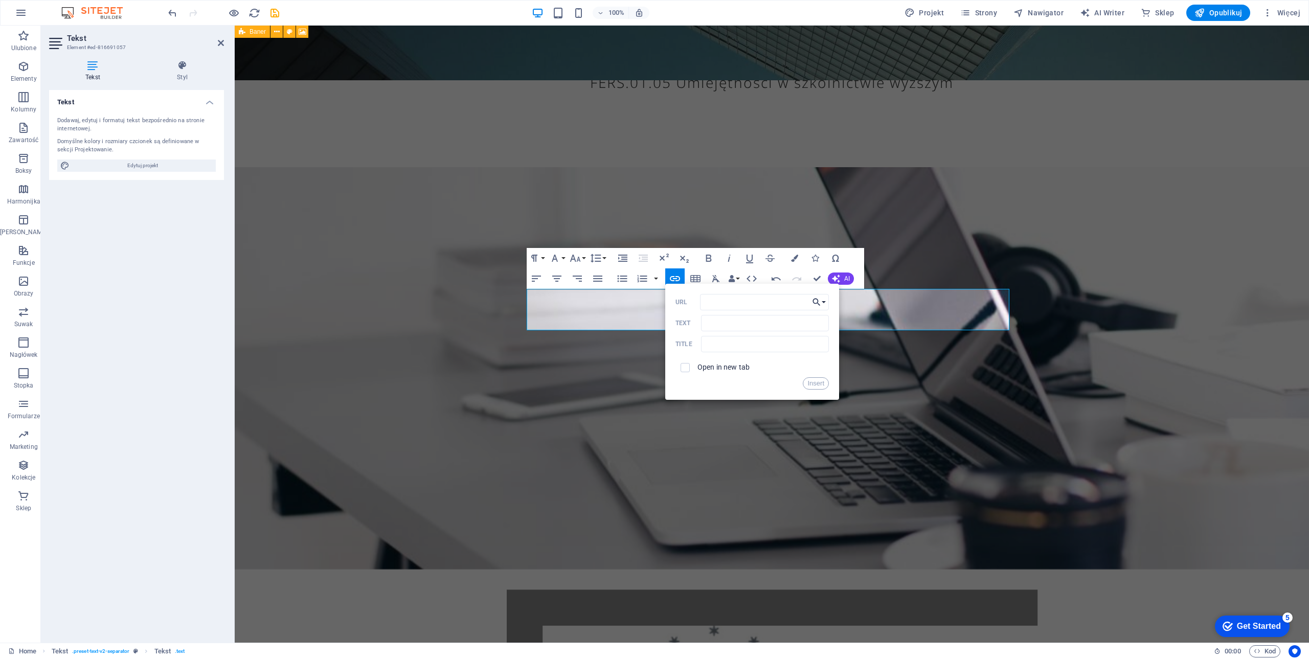
click at [823, 303] on button "Choose Link" at bounding box center [818, 302] width 19 height 16
click at [787, 377] on p "Wybierz plik ..." at bounding box center [788, 381] width 60 height 15
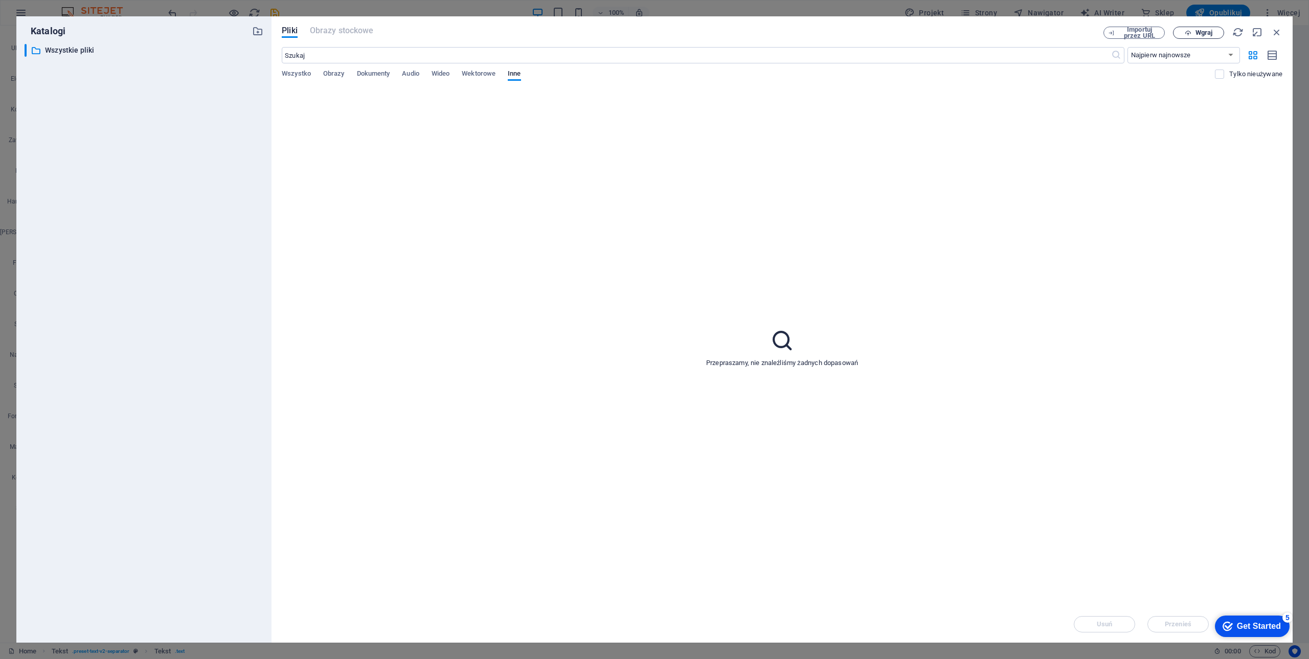
click at [1203, 31] on span "Wgraj" at bounding box center [1203, 33] width 17 height 6
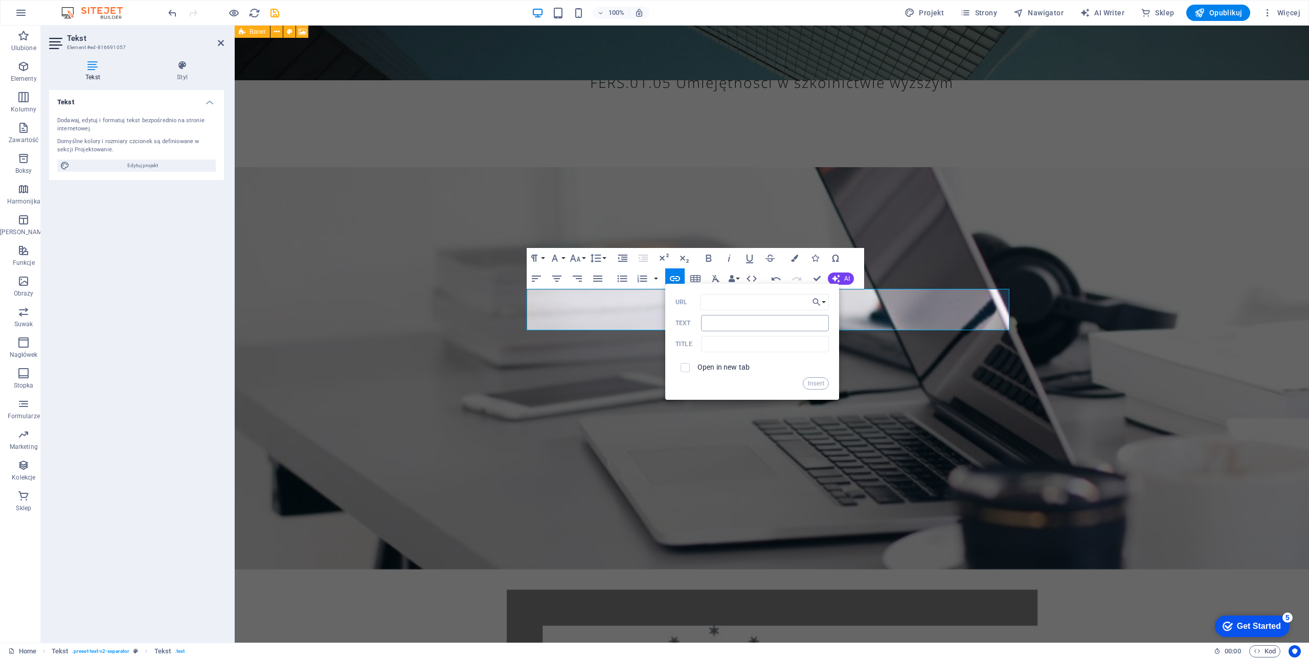
click at [739, 323] on input "Text" at bounding box center [765, 323] width 128 height 16
drag, startPoint x: 938, startPoint y: 348, endPoint x: 919, endPoint y: 329, distance: 26.7
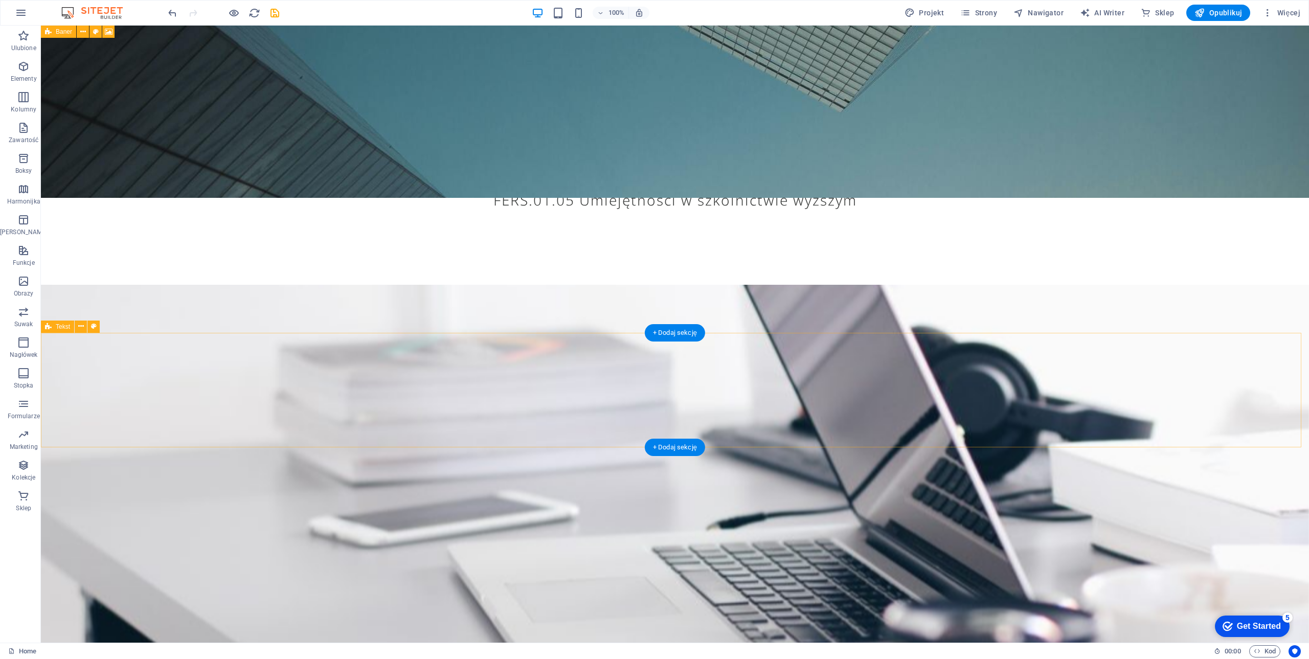
scroll to position [394, 0]
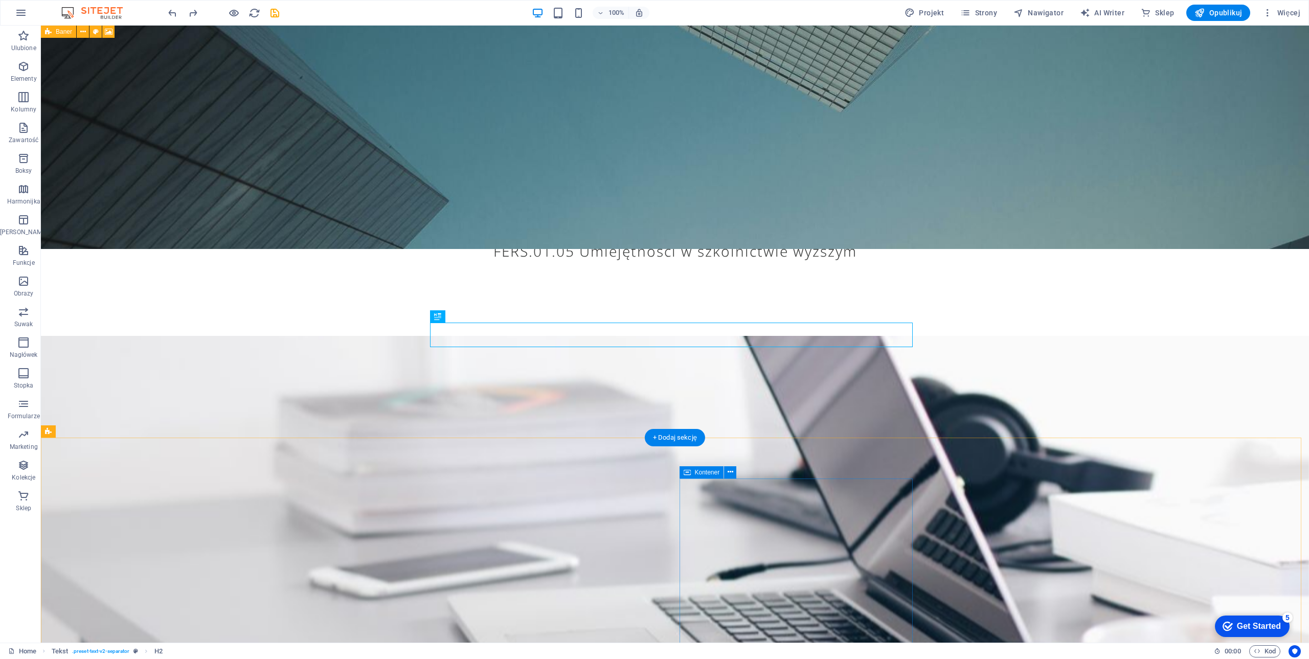
scroll to position [547, 0]
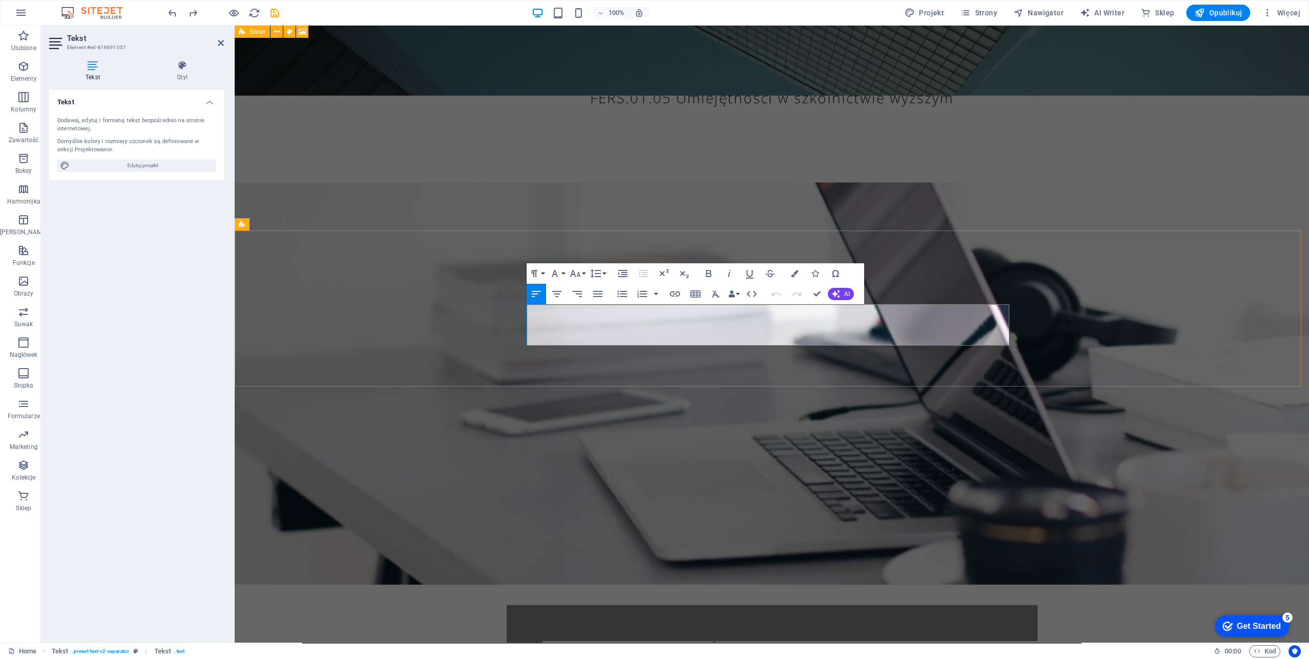
click at [674, 293] on icon "button" at bounding box center [675, 293] width 10 height 5
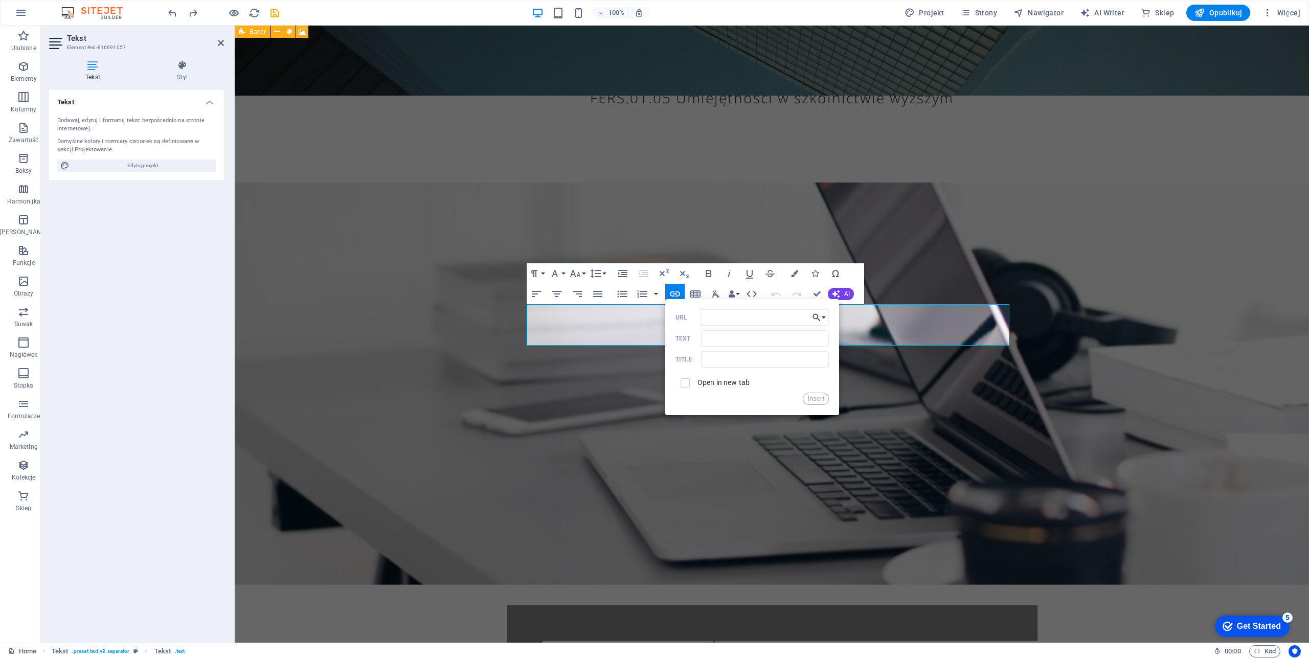
click at [823, 312] on button "Choose Link" at bounding box center [818, 317] width 19 height 16
click at [783, 394] on p "Wybierz plik ..." at bounding box center [788, 396] width 60 height 15
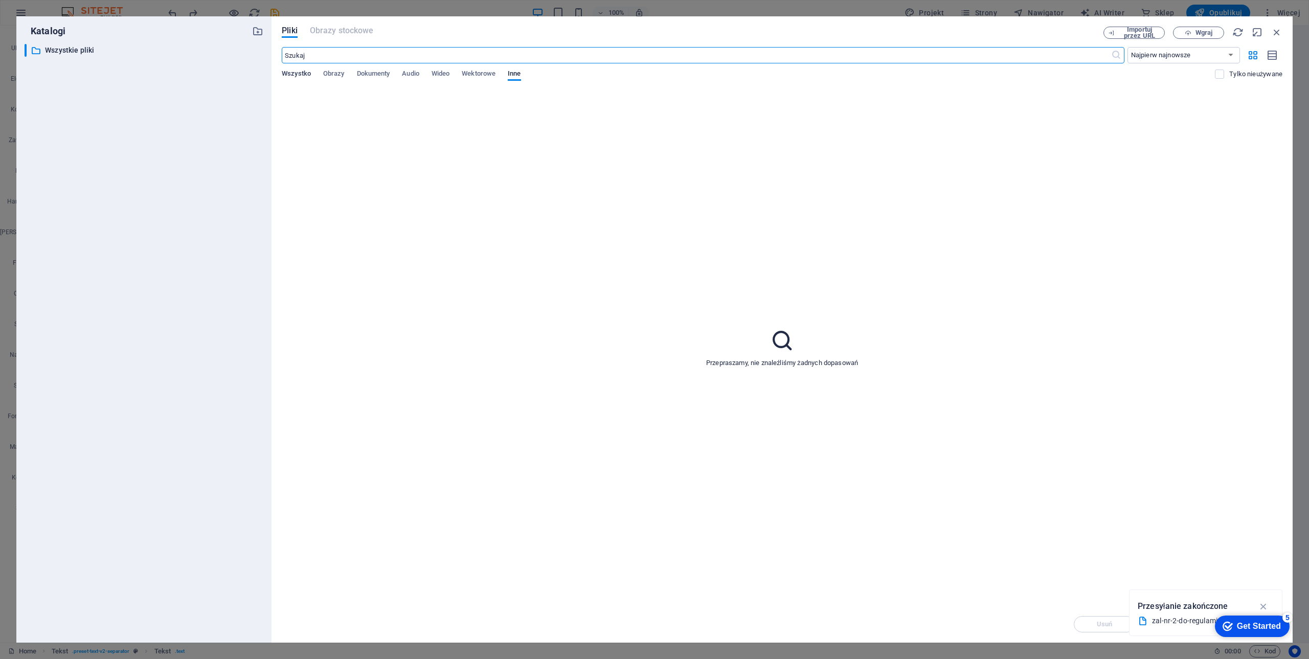
click at [286, 73] on span "Wszystko" at bounding box center [296, 74] width 29 height 14
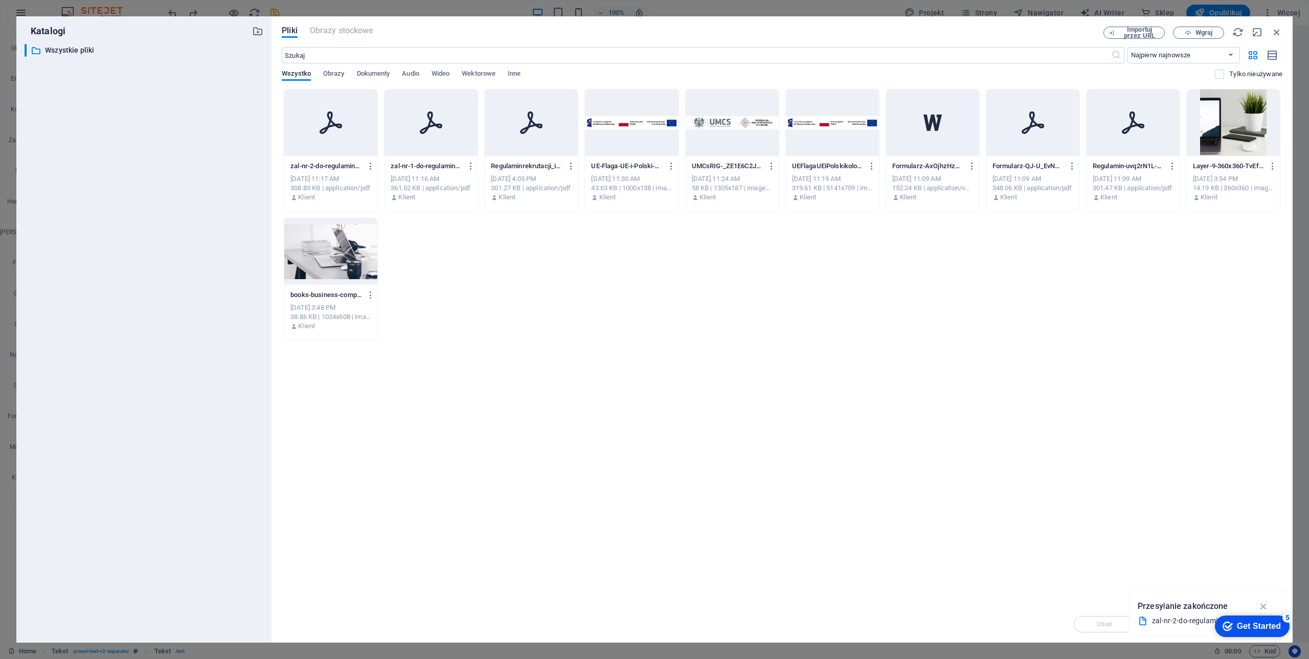
click at [334, 131] on icon at bounding box center [330, 122] width 25 height 25
click at [336, 131] on icon at bounding box center [330, 122] width 25 height 25
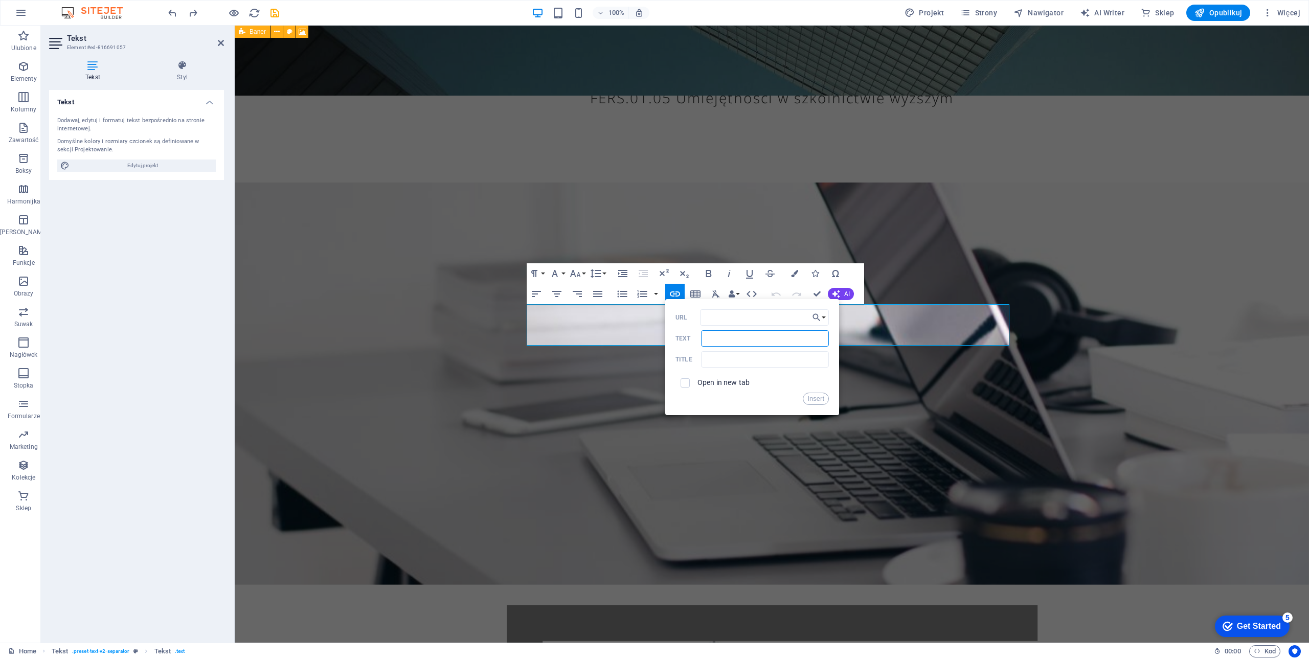
click at [719, 335] on input "Text" at bounding box center [765, 338] width 128 height 16
drag, startPoint x: 938, startPoint y: 364, endPoint x: 930, endPoint y: 346, distance: 20.1
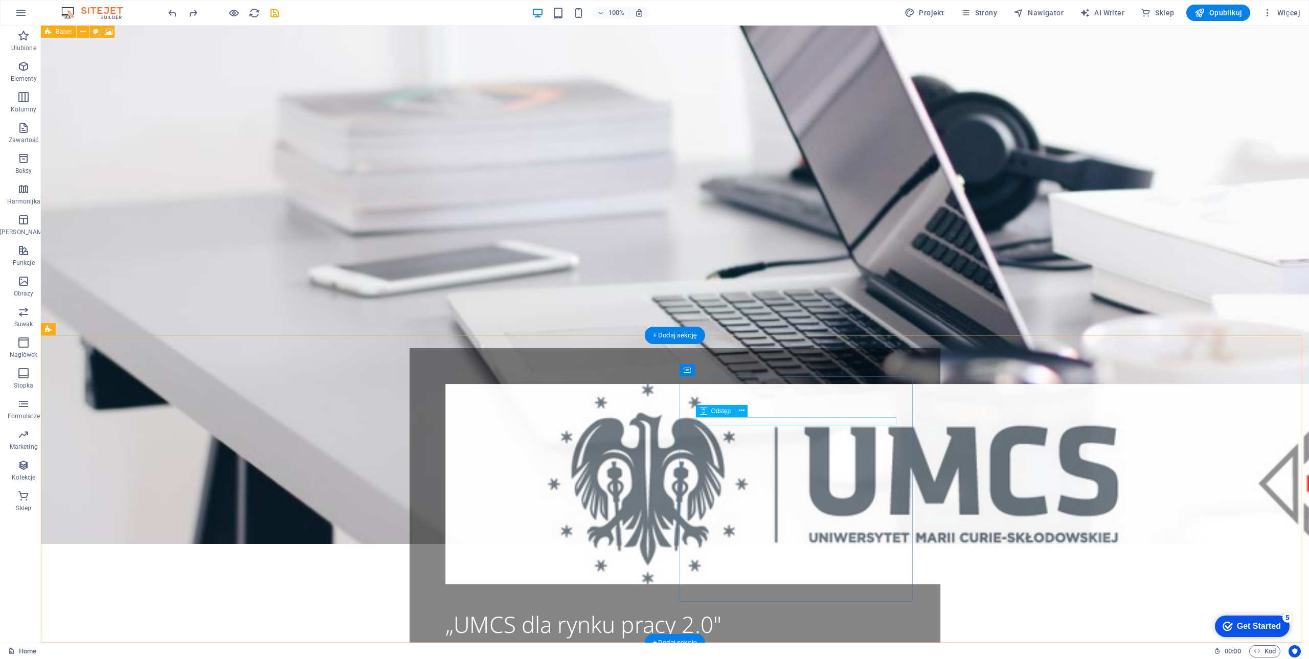
scroll to position [598, 0]
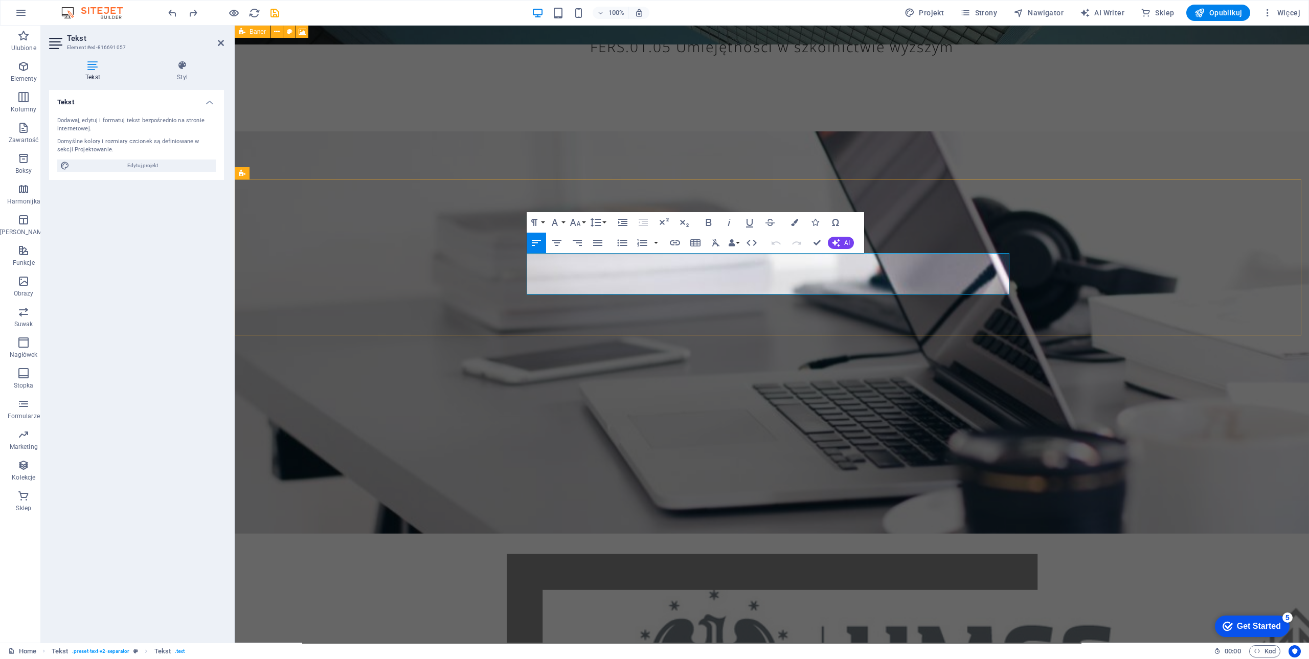
click at [676, 239] on icon "button" at bounding box center [675, 243] width 12 height 12
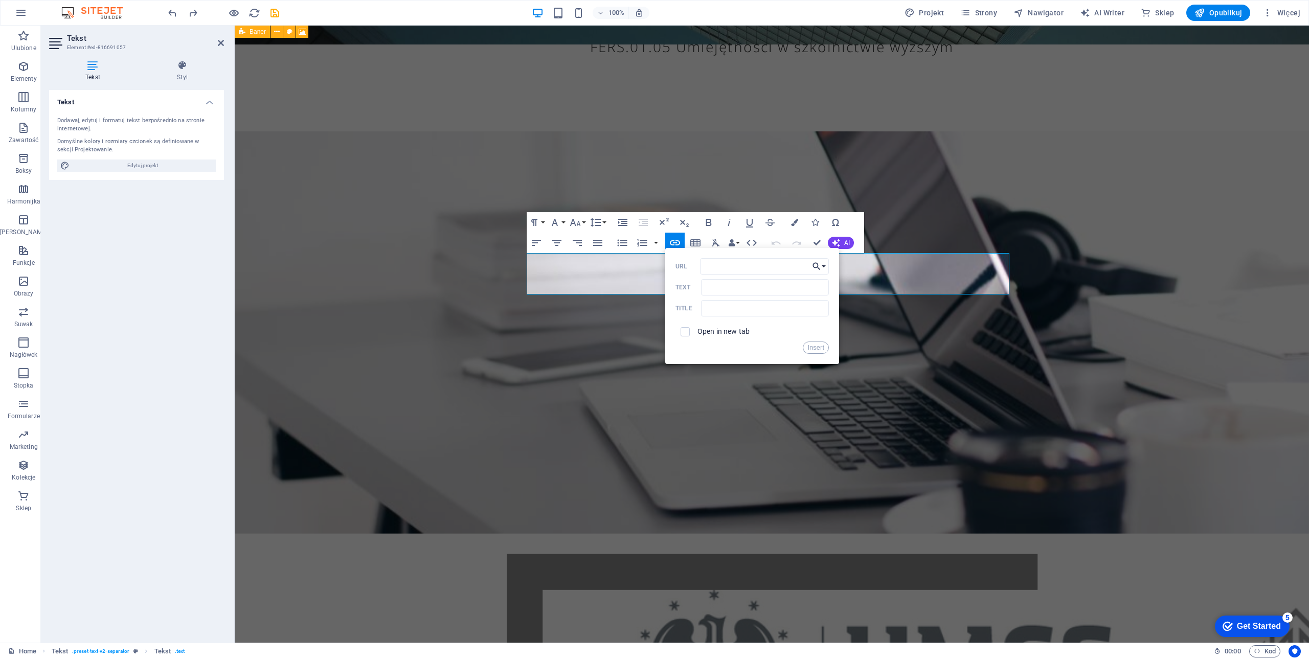
click at [825, 265] on button "Choose Link" at bounding box center [818, 266] width 19 height 16
click at [778, 343] on p "Wybierz plik ..." at bounding box center [788, 345] width 60 height 15
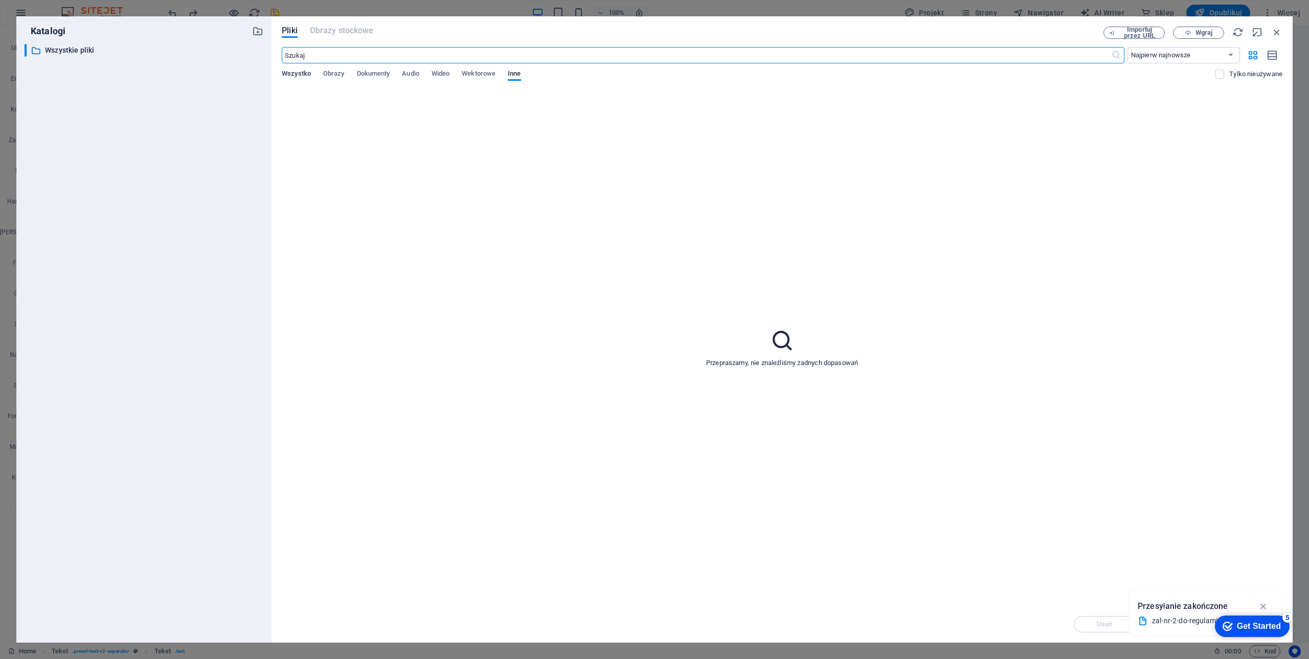
click at [292, 73] on span "Wszystko" at bounding box center [296, 74] width 29 height 14
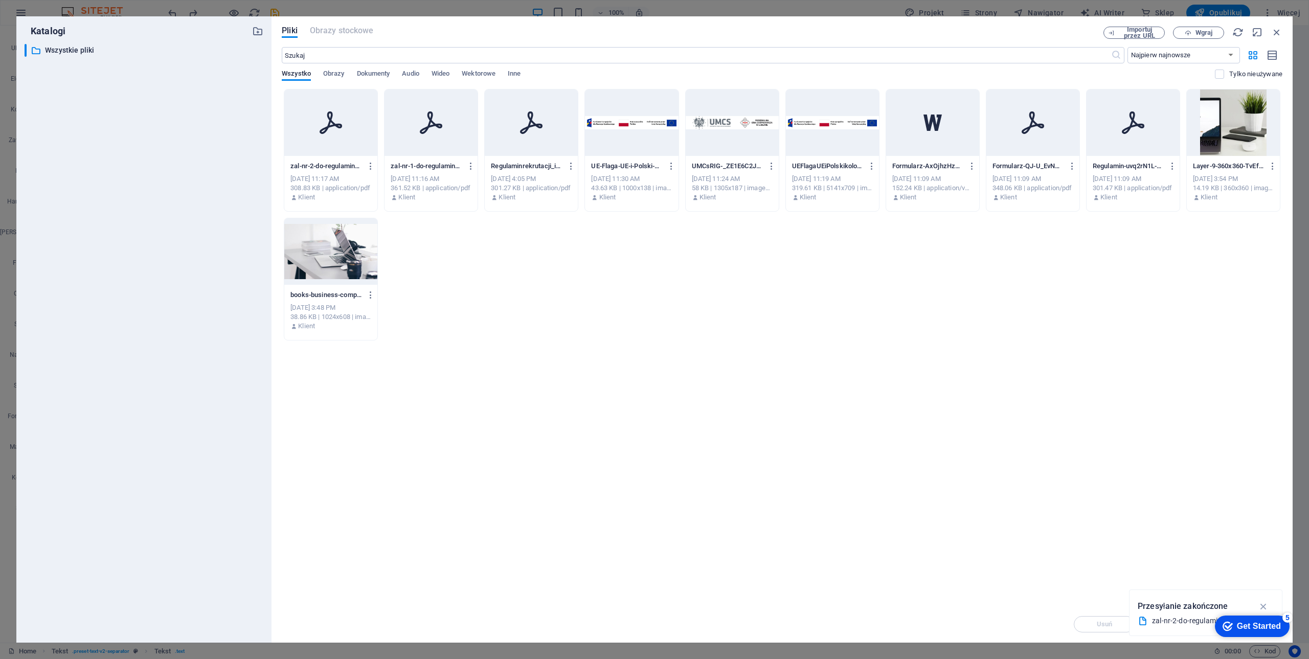
click at [433, 146] on div at bounding box center [430, 122] width 93 height 66
click at [316, 152] on div at bounding box center [330, 122] width 93 height 66
click at [317, 152] on div "1" at bounding box center [330, 122] width 93 height 66
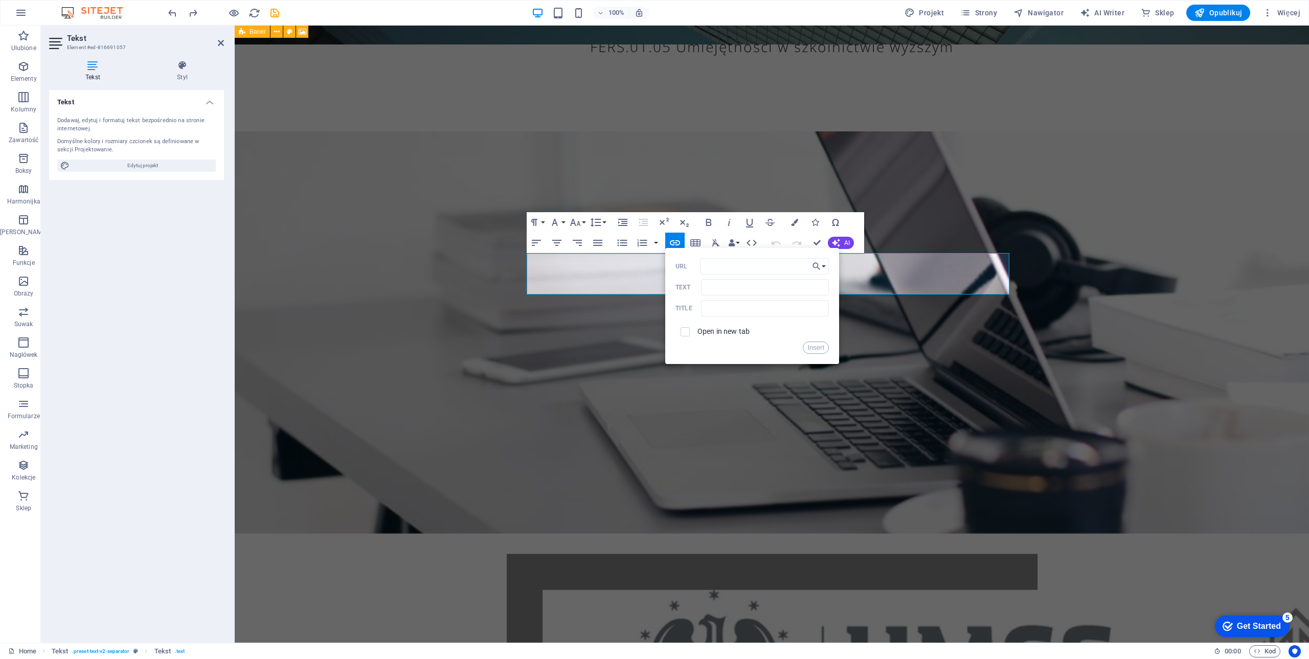
click at [698, 285] on label "Text" at bounding box center [688, 287] width 26 height 7
click at [701, 285] on input "Text" at bounding box center [765, 287] width 128 height 16
click at [720, 284] on input "Text" at bounding box center [765, 287] width 128 height 16
click at [712, 284] on input "Text" at bounding box center [765, 287] width 128 height 16
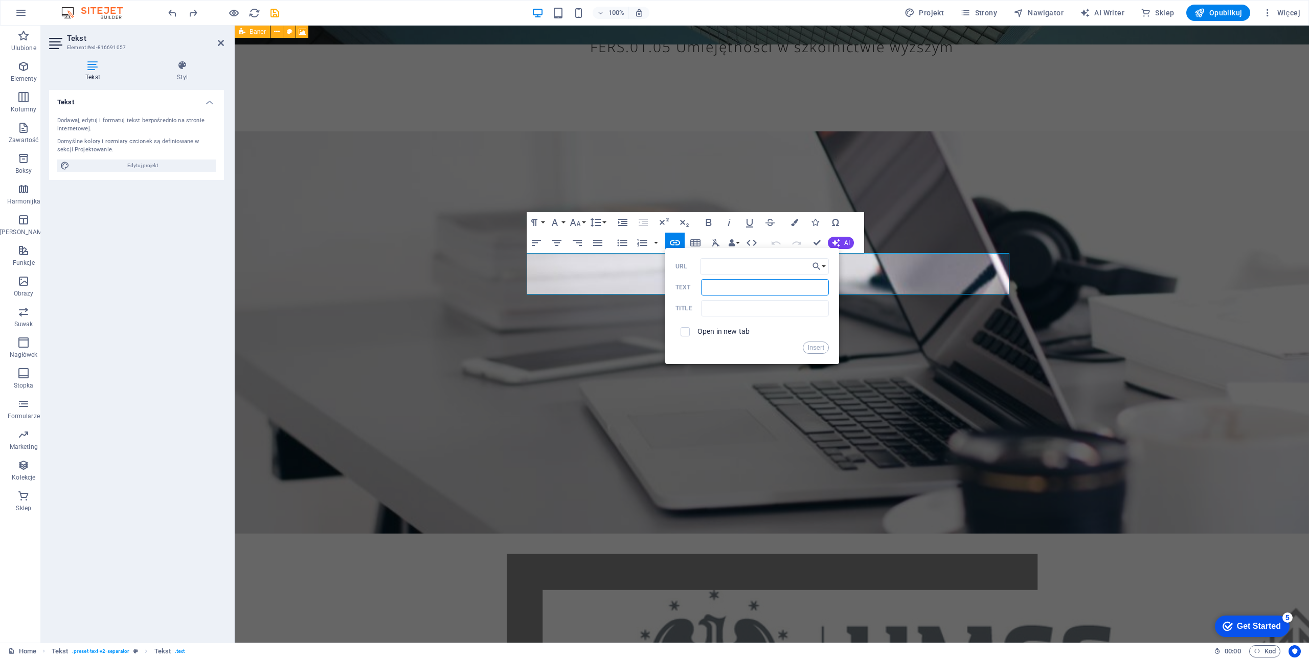
click at [712, 284] on input "Text" at bounding box center [765, 287] width 128 height 16
type input "Załącznik 2 do Regulaminu"
click at [819, 351] on button "Insert" at bounding box center [816, 347] width 26 height 12
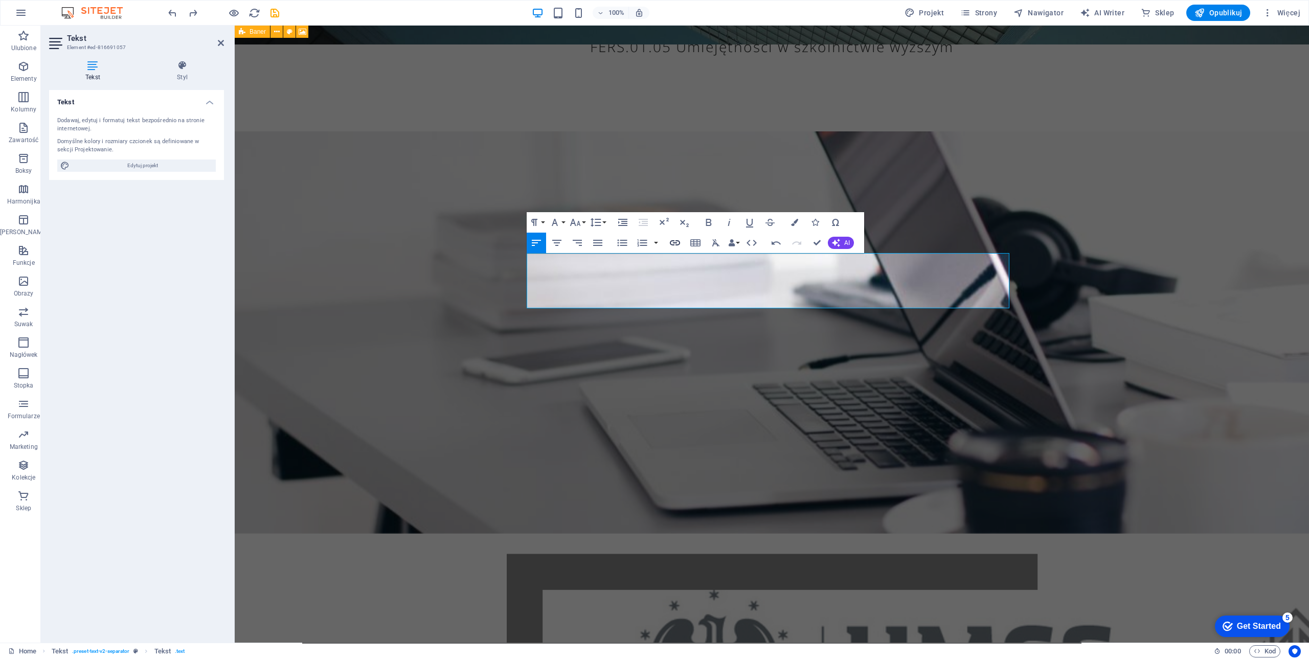
click at [676, 242] on icon "button" at bounding box center [675, 243] width 12 height 12
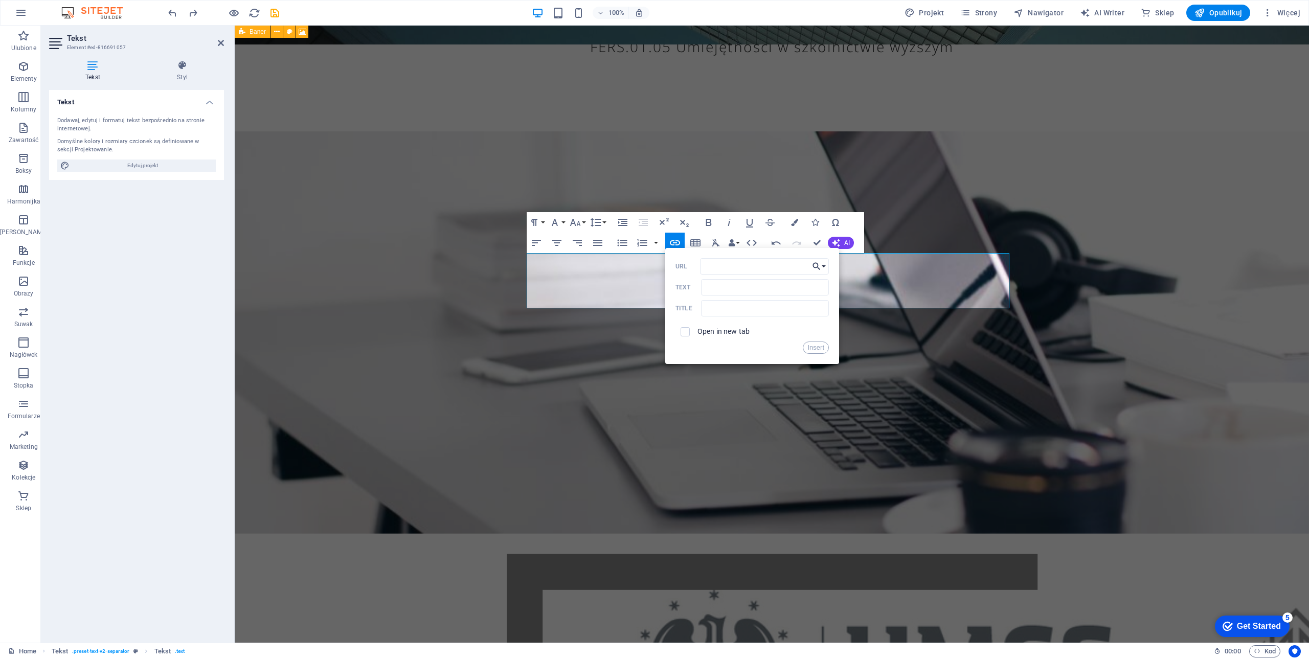
click at [826, 265] on button "Choose Link" at bounding box center [818, 266] width 19 height 16
click at [795, 344] on p "Wybierz plik ..." at bounding box center [788, 345] width 60 height 15
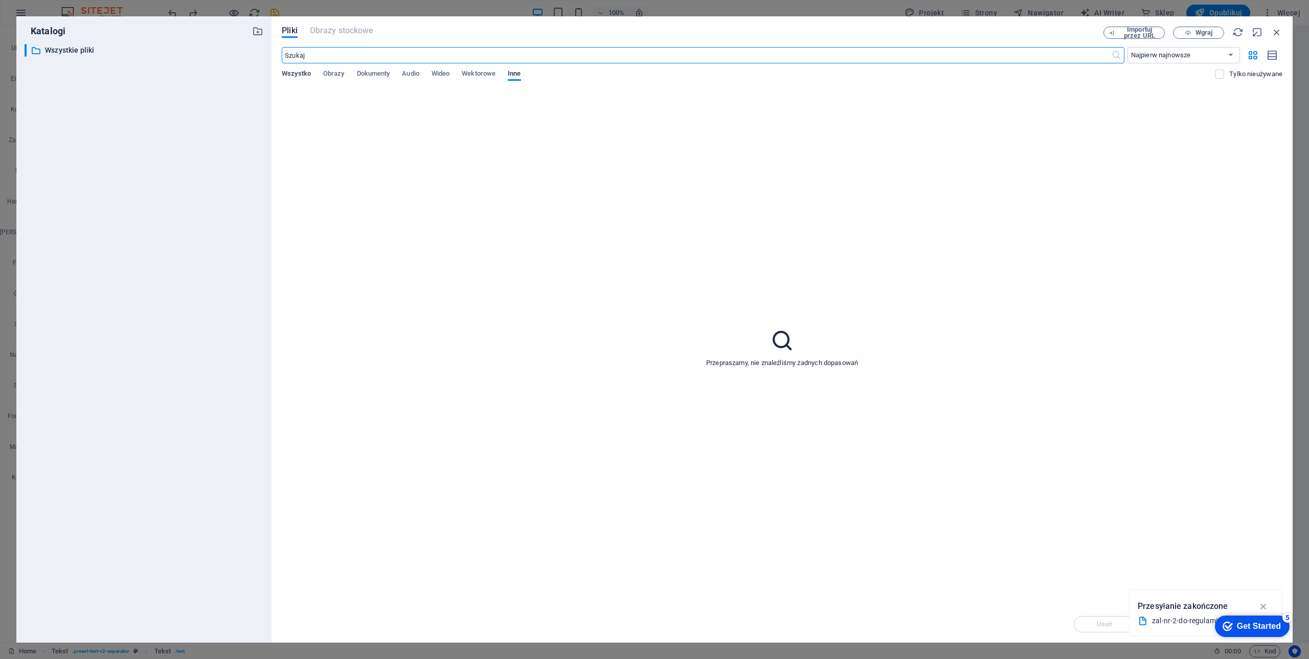
click at [289, 73] on span "Wszystko" at bounding box center [296, 74] width 29 height 14
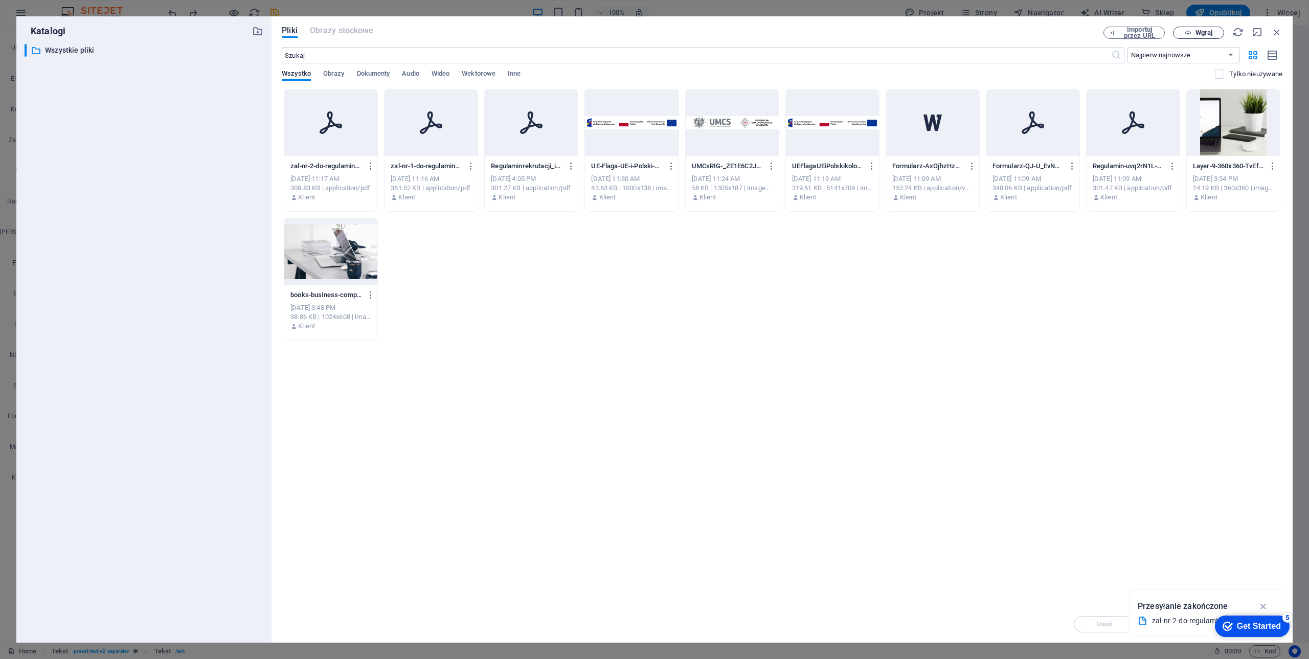
click at [1205, 34] on span "Wgraj" at bounding box center [1203, 33] width 17 height 6
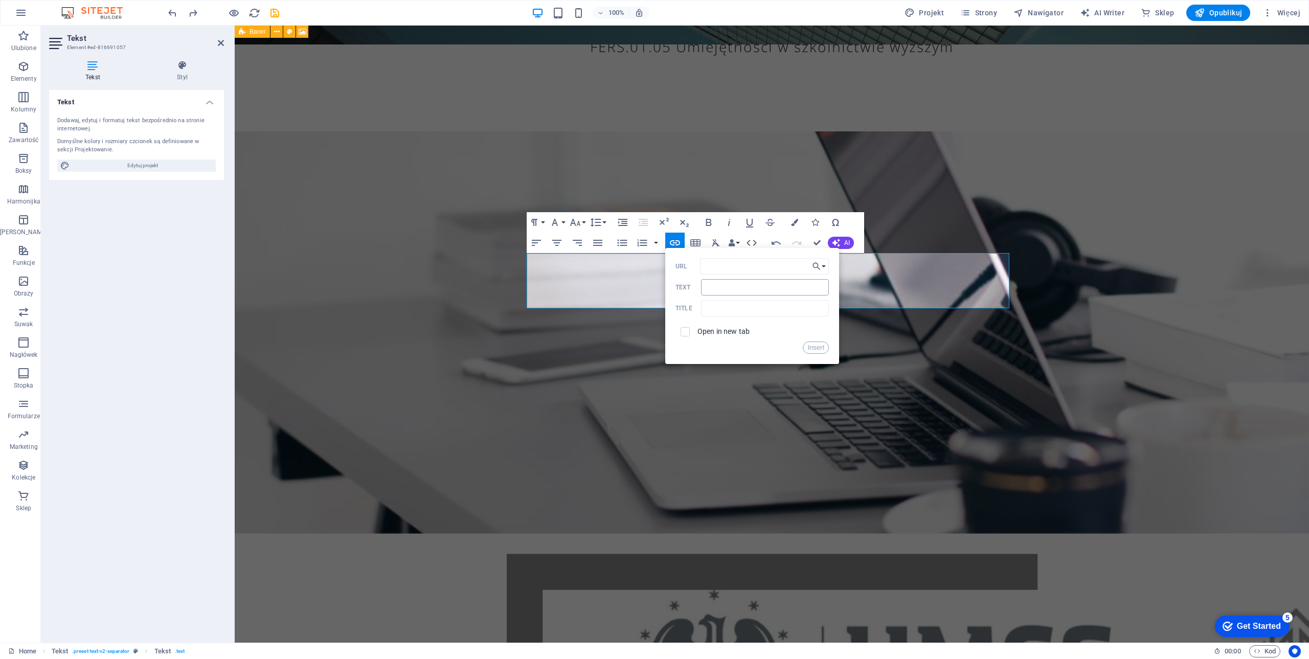
click at [725, 286] on input "Text" at bounding box center [765, 287] width 128 height 16
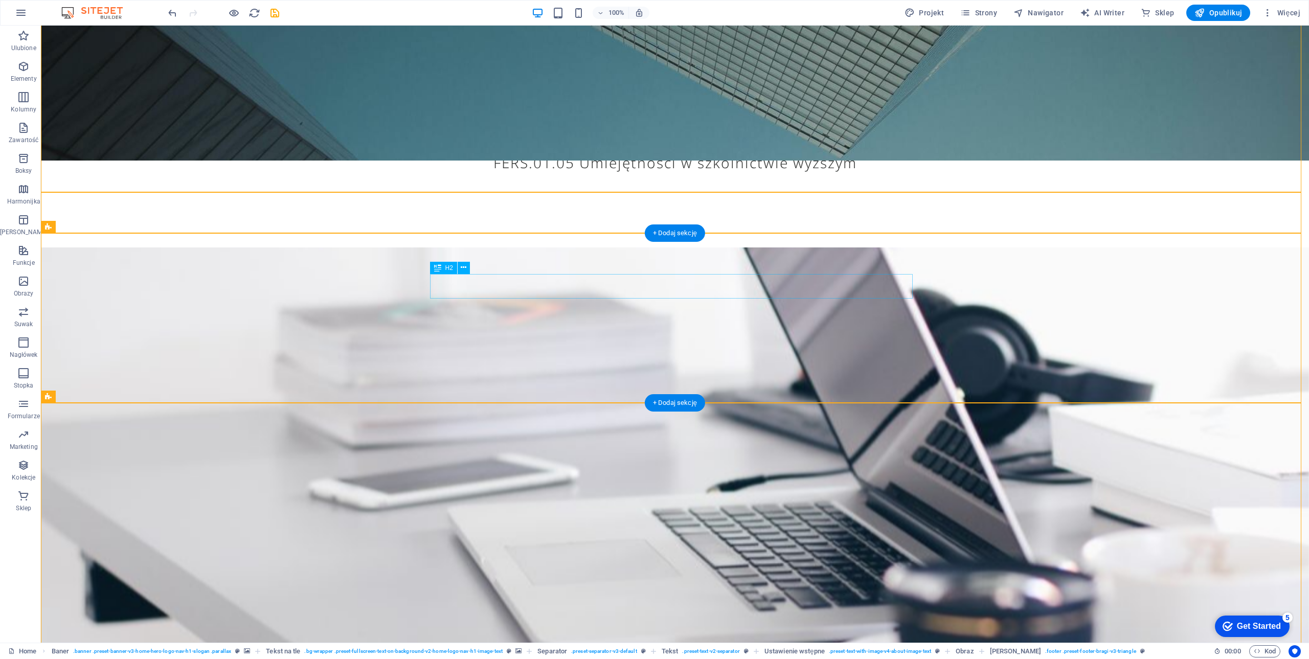
scroll to position [544, 0]
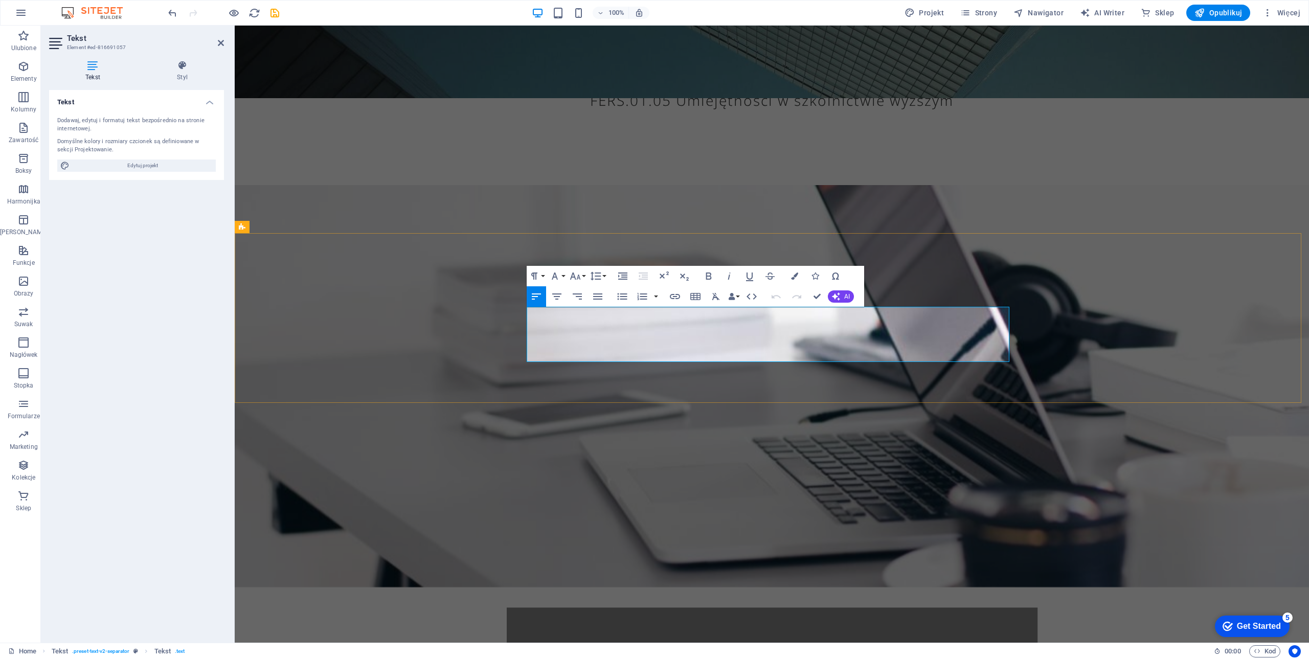
click at [676, 299] on icon "button" at bounding box center [675, 296] width 12 height 12
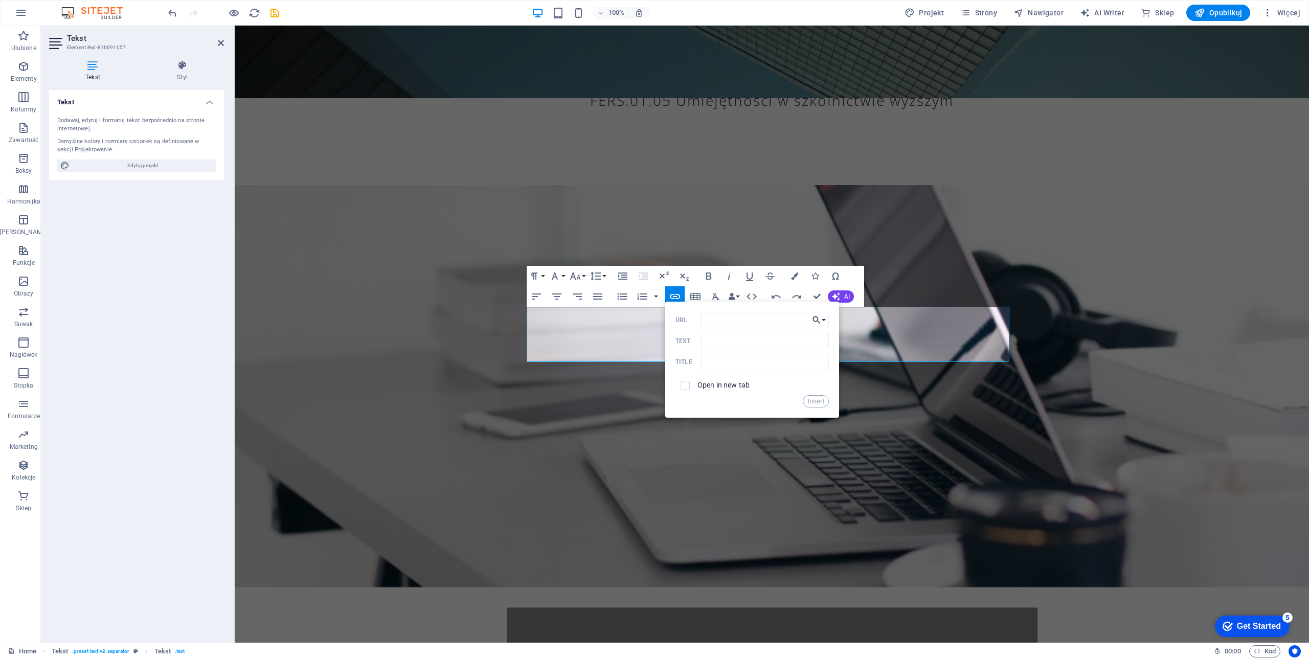
click at [824, 315] on button "Choose Link" at bounding box center [818, 320] width 19 height 16
click at [795, 398] on p "Wybierz plik ..." at bounding box center [788, 399] width 60 height 15
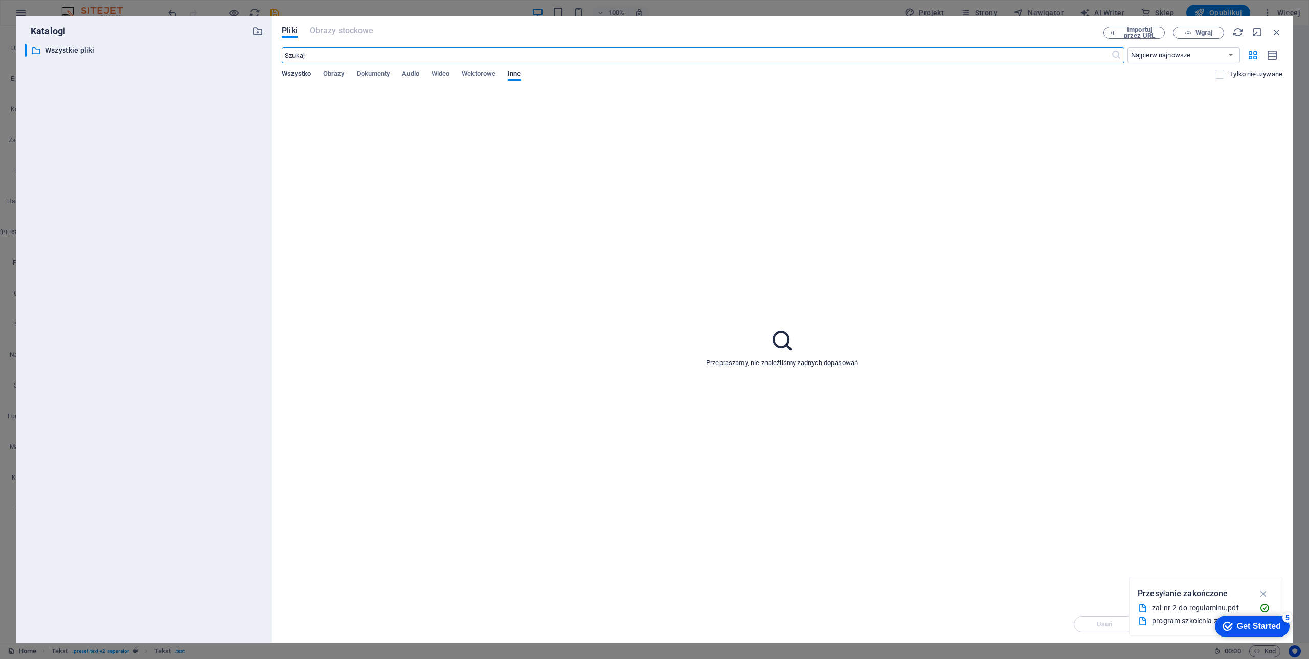
click at [287, 70] on span "Wszystko" at bounding box center [296, 74] width 29 height 14
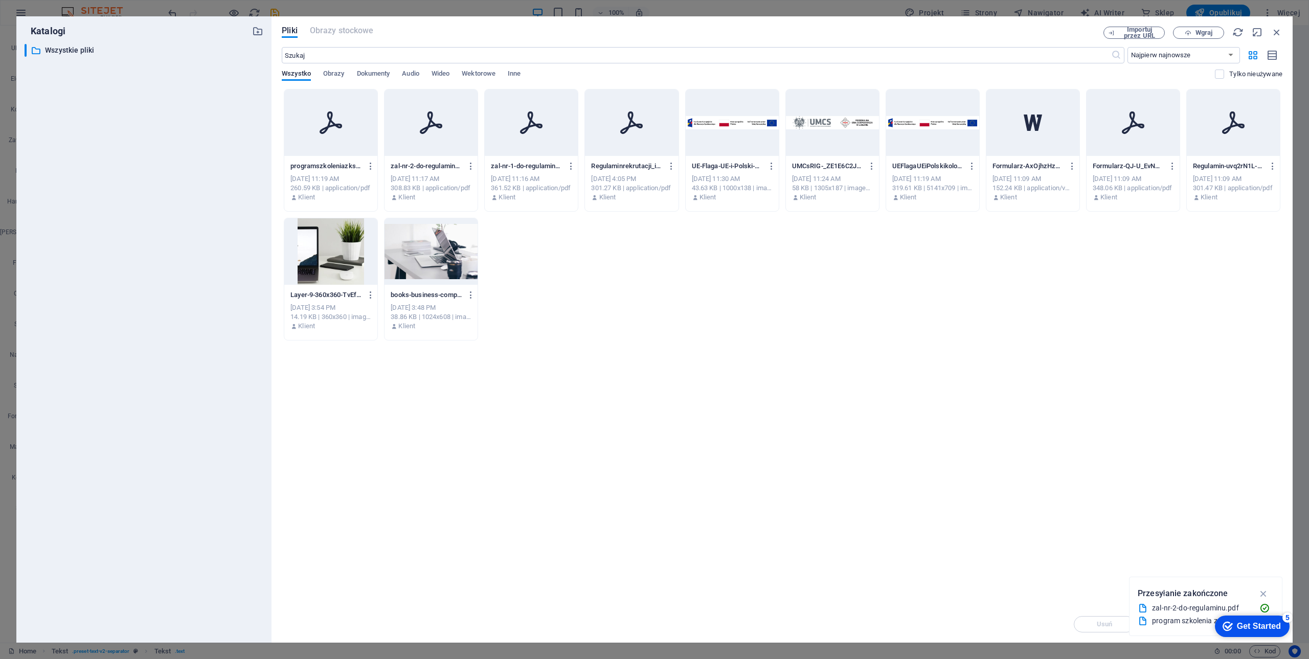
click at [317, 136] on div at bounding box center [330, 122] width 93 height 66
click at [317, 136] on div "1" at bounding box center [330, 122] width 93 height 66
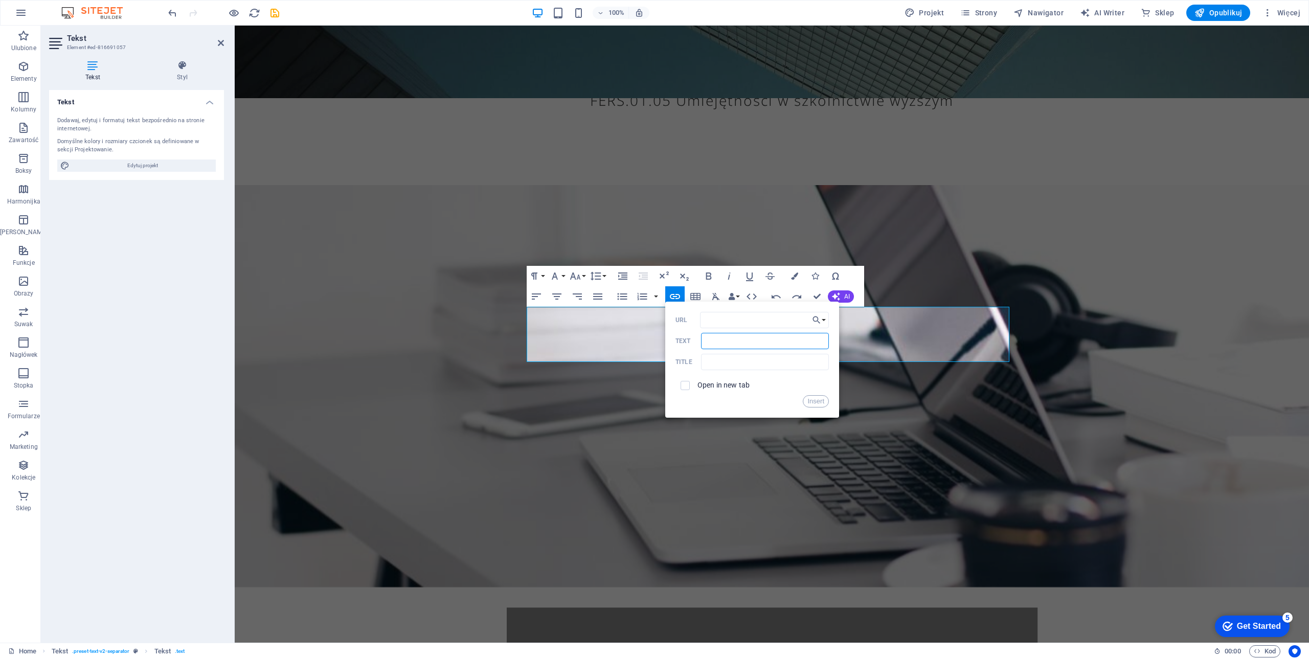
scroll to position [0, 58]
drag, startPoint x: 941, startPoint y: 365, endPoint x: 867, endPoint y: 344, distance: 77.5
click at [712, 340] on input "Text" at bounding box center [765, 341] width 128 height 16
click at [711, 340] on input "Text" at bounding box center [765, 341] width 128 height 16
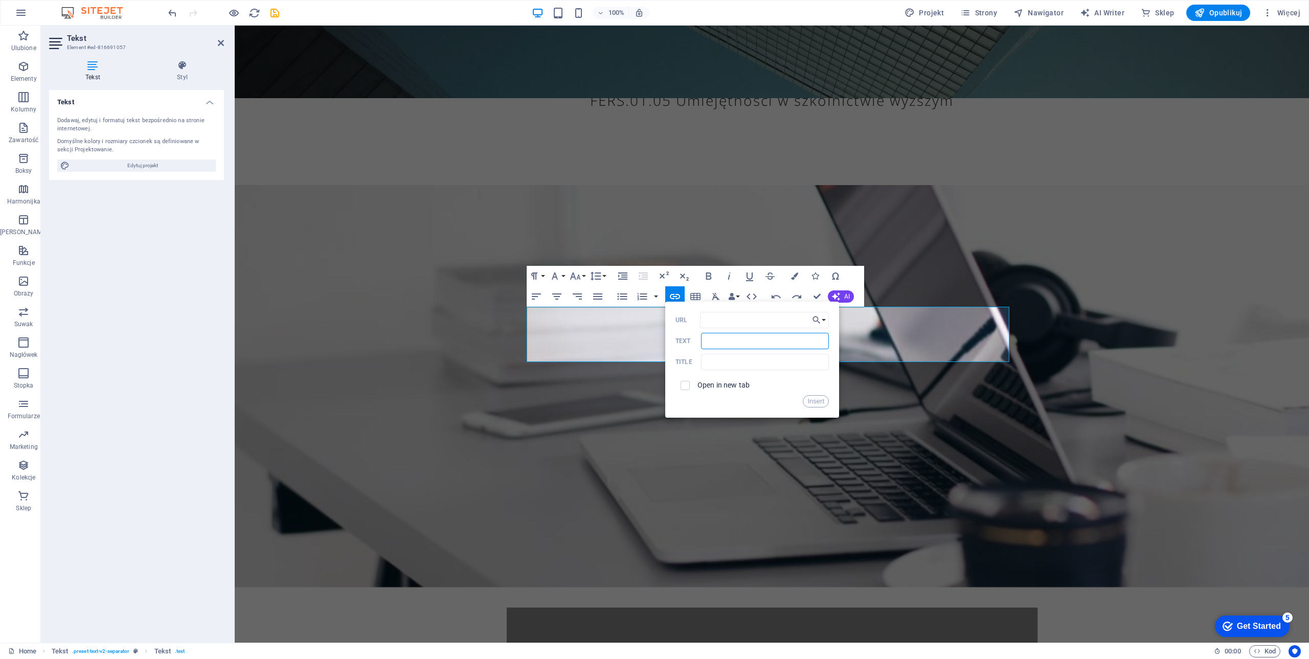
click at [711, 340] on input "Text" at bounding box center [765, 341] width 128 height 16
type input "Program szkolenia z księgowości"
click at [812, 405] on button "Insert" at bounding box center [816, 401] width 26 height 12
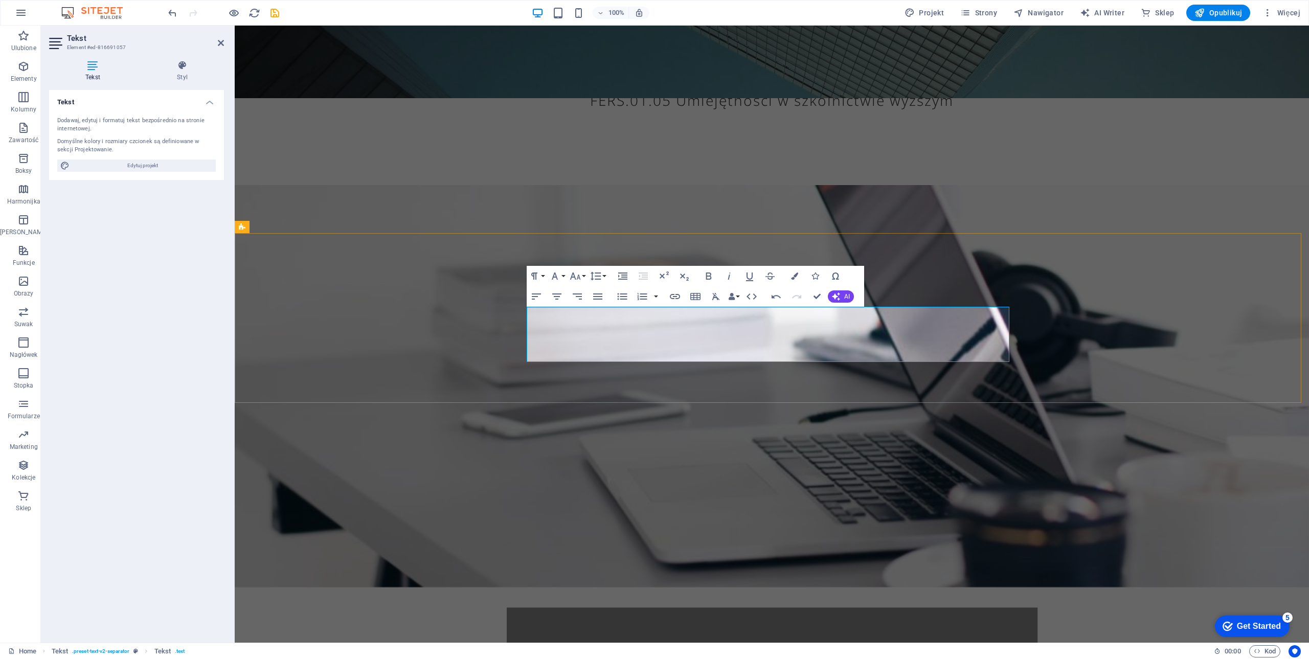
click at [1224, 13] on span "Opublikuj" at bounding box center [1218, 13] width 48 height 10
